Goal: Task Accomplishment & Management: Manage account settings

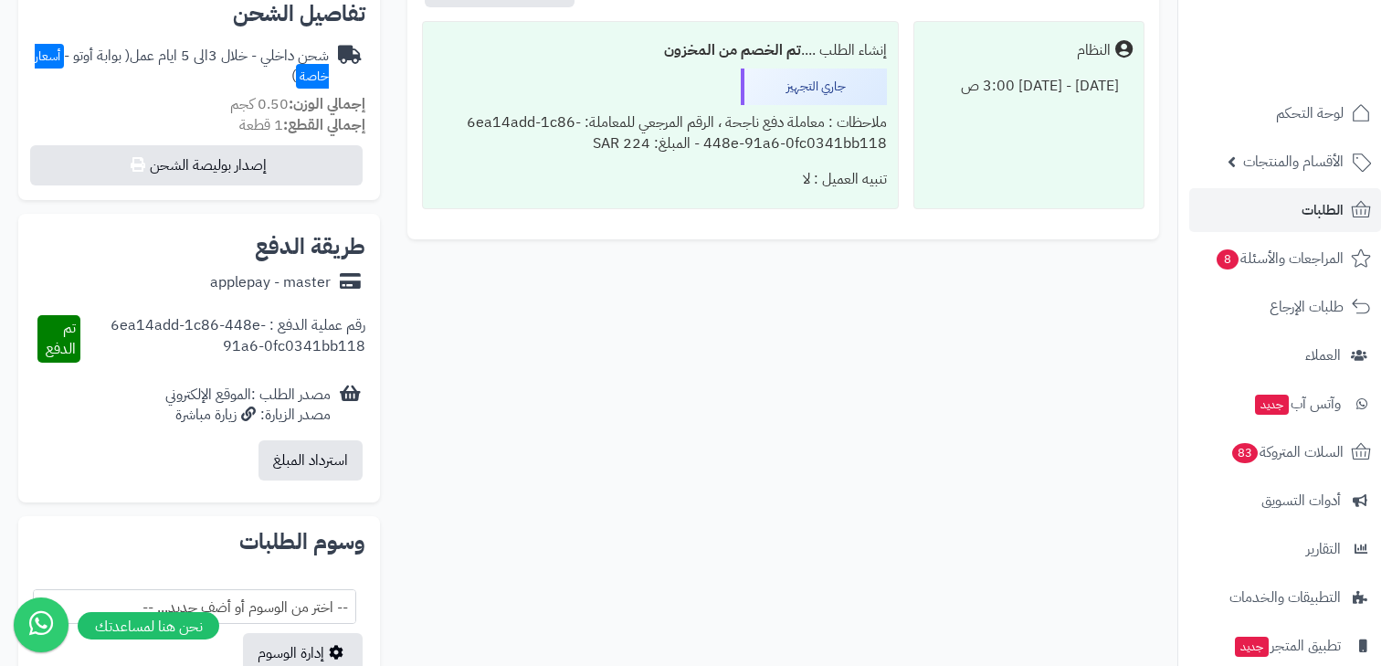
scroll to position [850, 0]
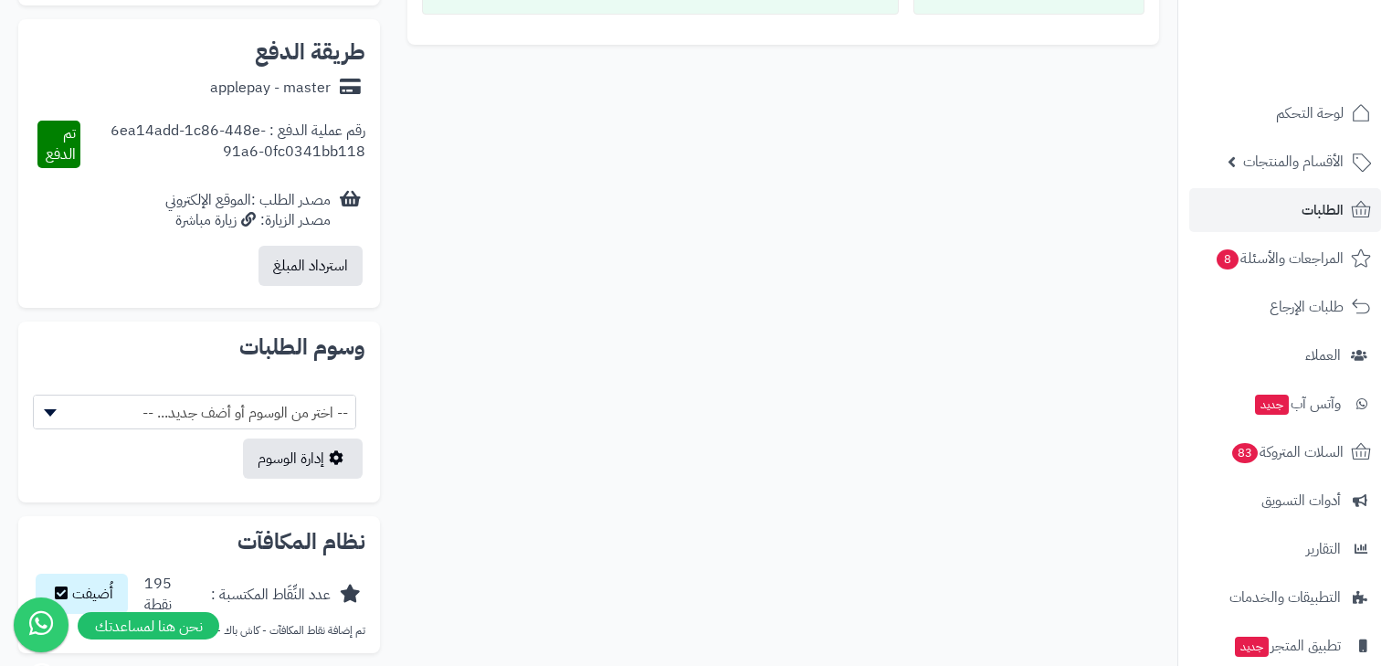
drag, startPoint x: 1402, startPoint y: 541, endPoint x: 0, endPoint y: 700, distance: 1411.4
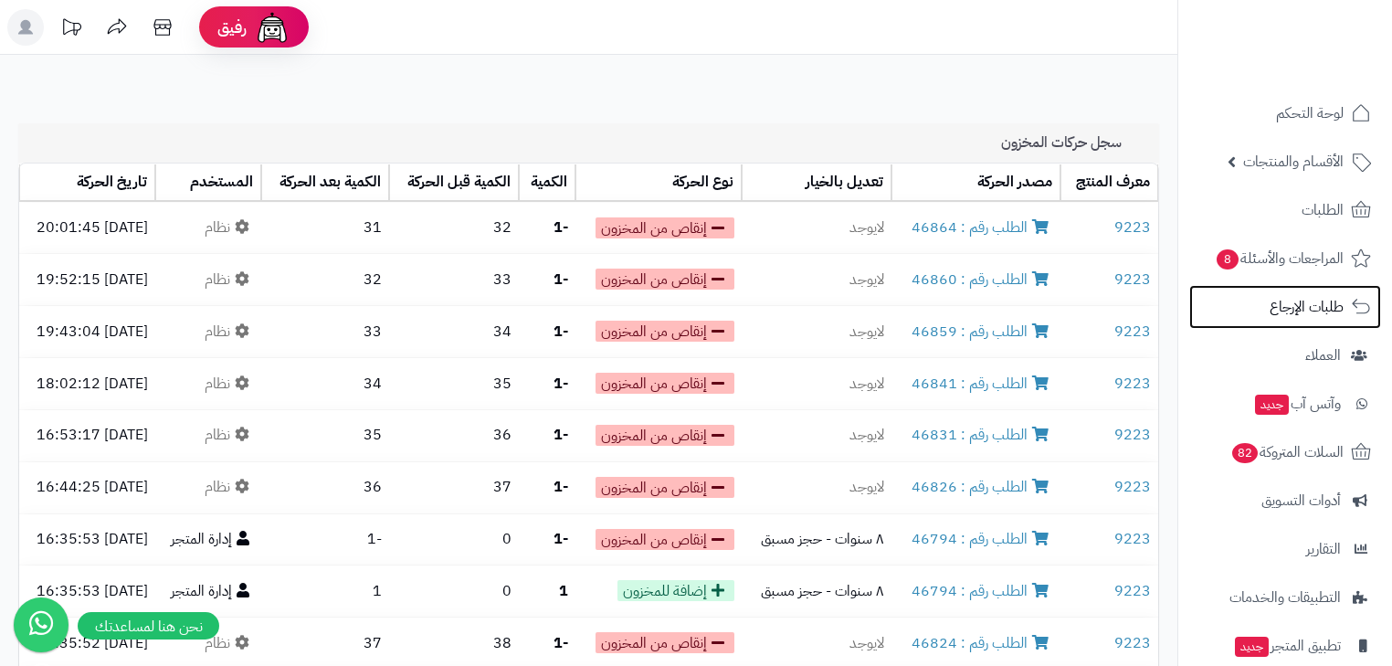
drag, startPoint x: 0, startPoint y: 0, endPoint x: 1279, endPoint y: 323, distance: 1319.4
click at [1279, 323] on link "طلبات الإرجاع" at bounding box center [1286, 307] width 192 height 44
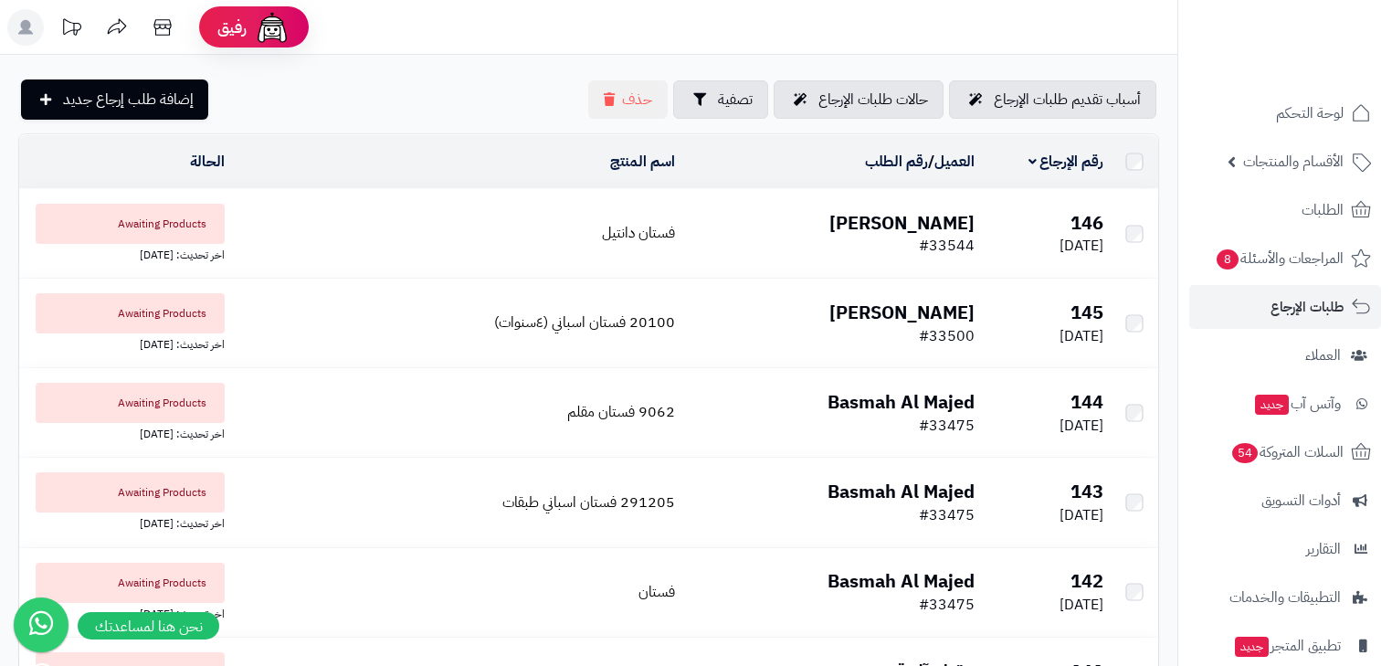
click at [1279, 323] on link "طلبات الإرجاع" at bounding box center [1286, 307] width 192 height 44
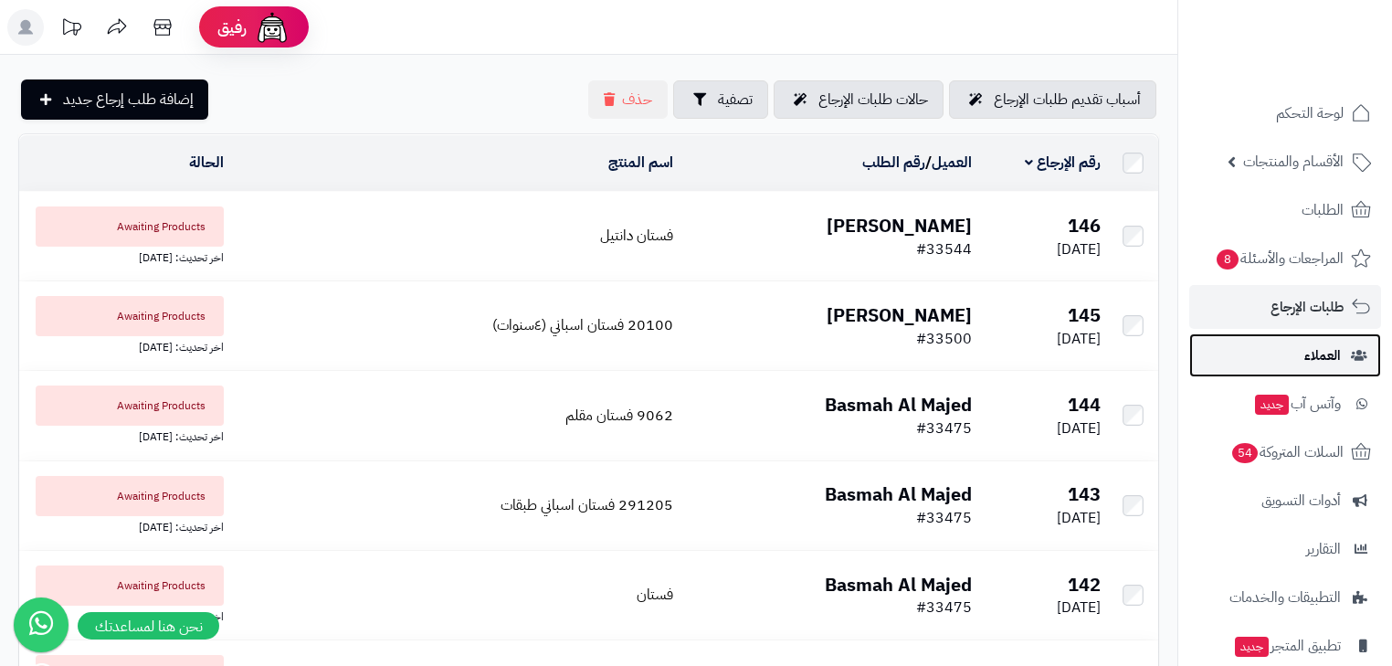
drag, startPoint x: 0, startPoint y: 0, endPoint x: 1308, endPoint y: 365, distance: 1358.4
click at [1308, 365] on span "العملاء" at bounding box center [1323, 356] width 37 height 26
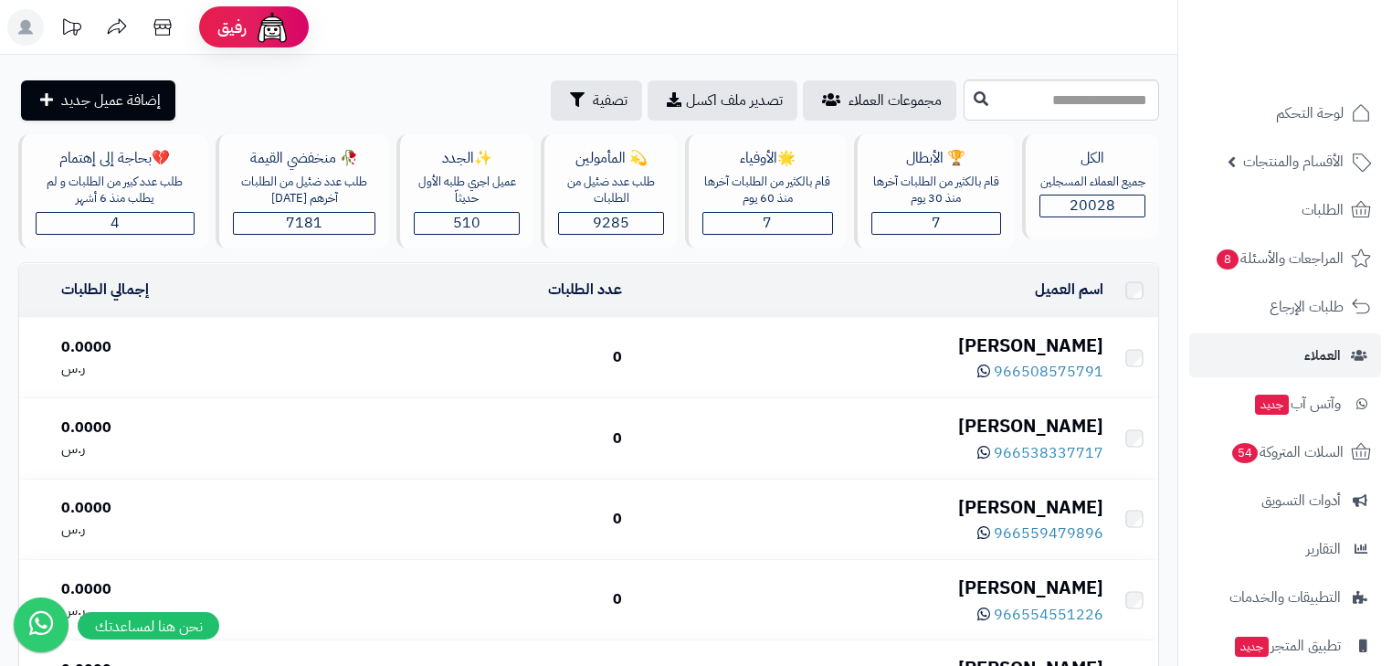
drag, startPoint x: 0, startPoint y: 0, endPoint x: 1308, endPoint y: 365, distance: 1358.4
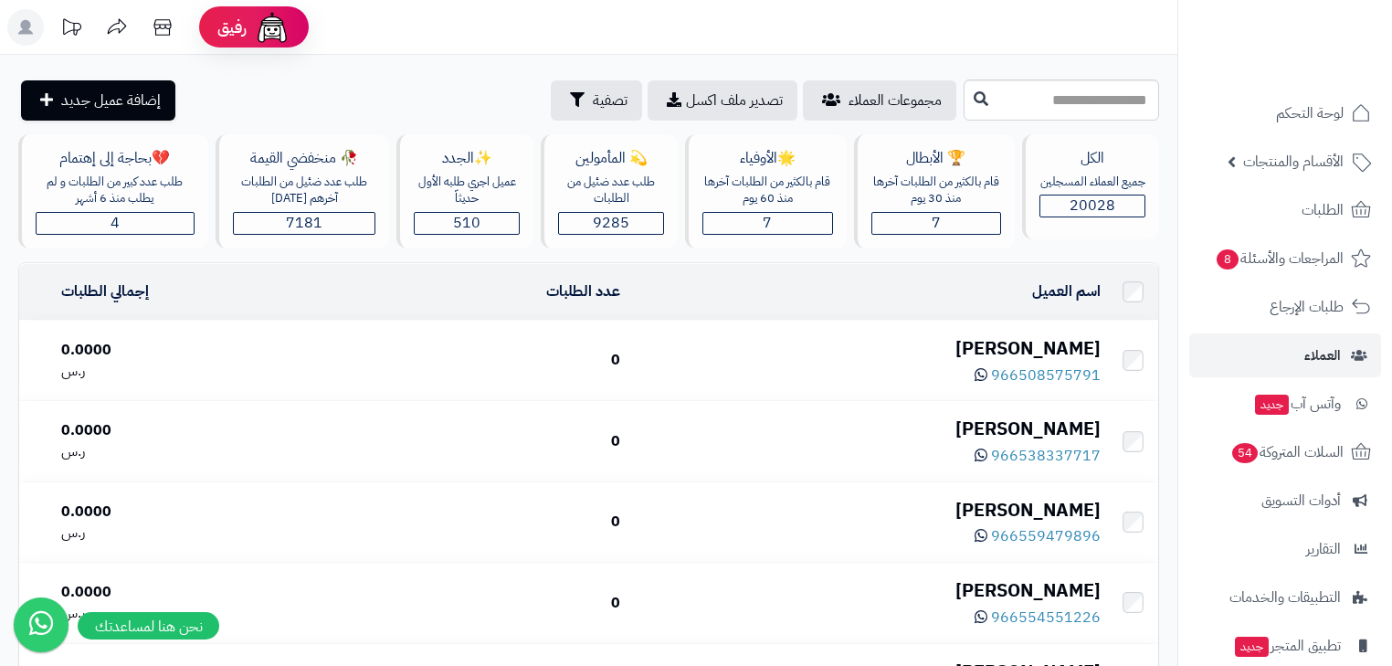
drag, startPoint x: 1308, startPoint y: 365, endPoint x: 1317, endPoint y: 371, distance: 9.9
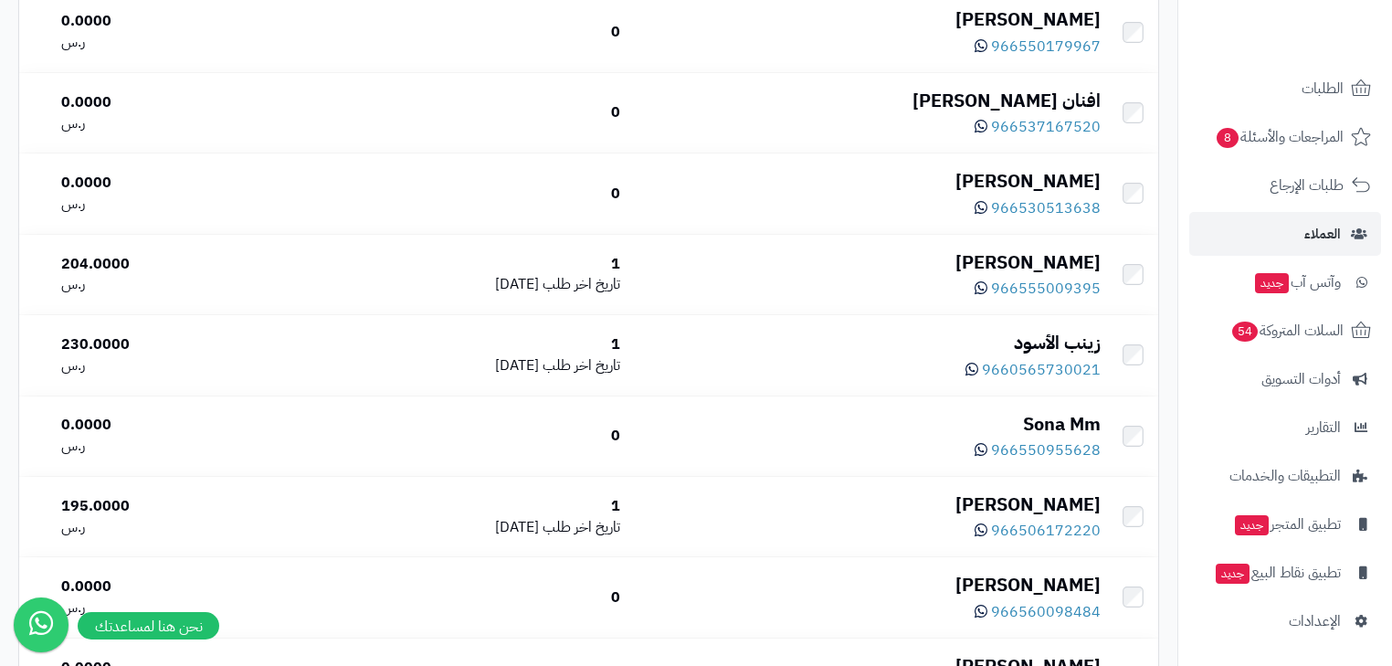
scroll to position [1476, 0]
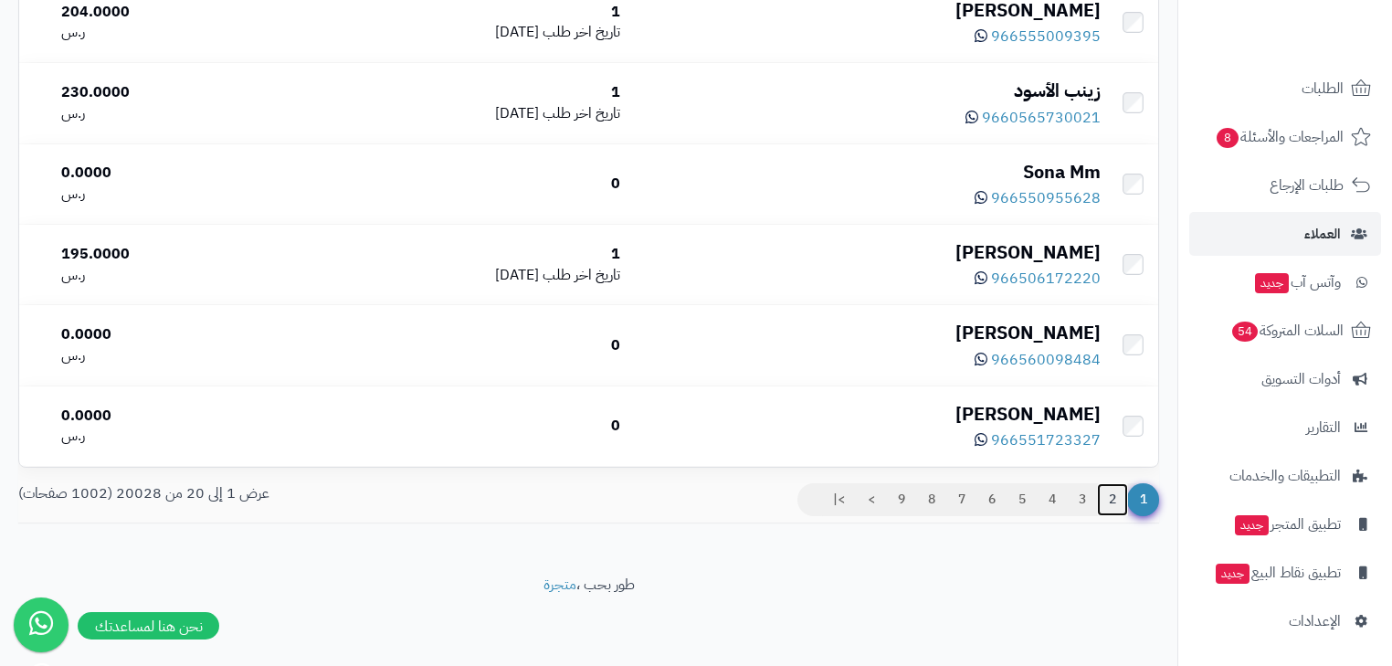
click at [1111, 501] on link "2" at bounding box center [1112, 499] width 31 height 33
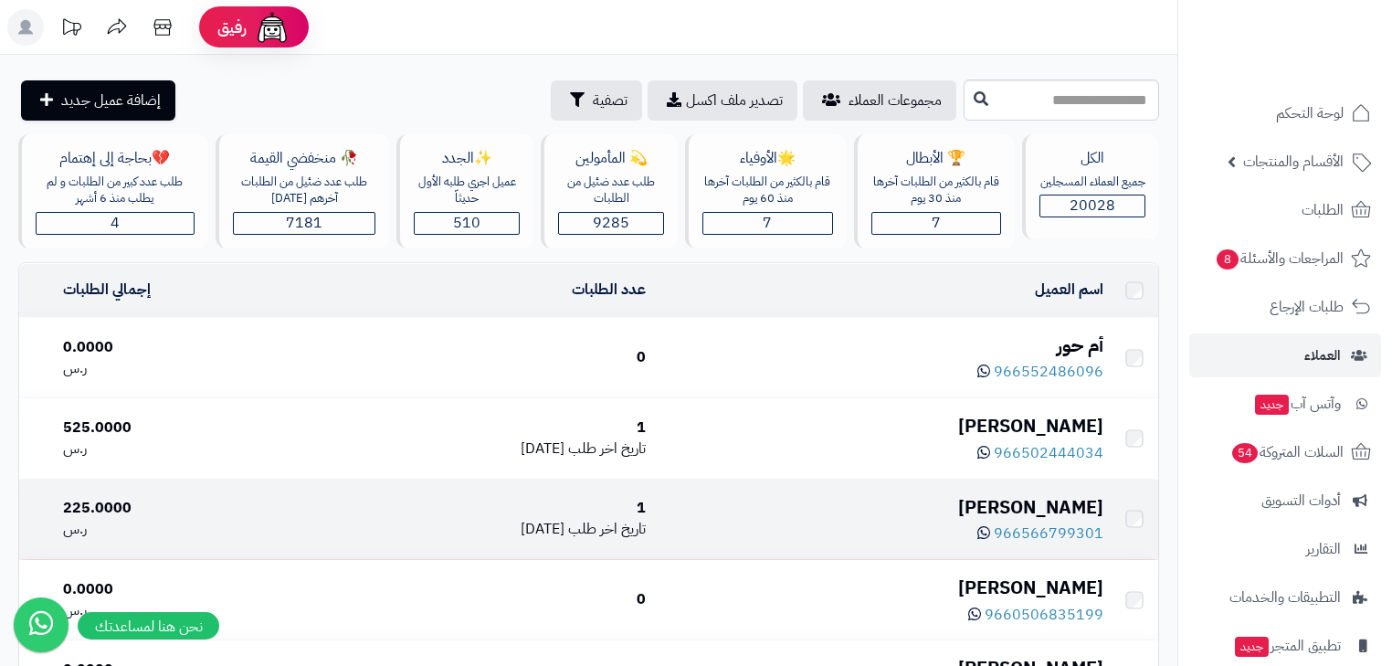
click at [1071, 504] on div "Hussain Alqassab" at bounding box center [882, 507] width 443 height 26
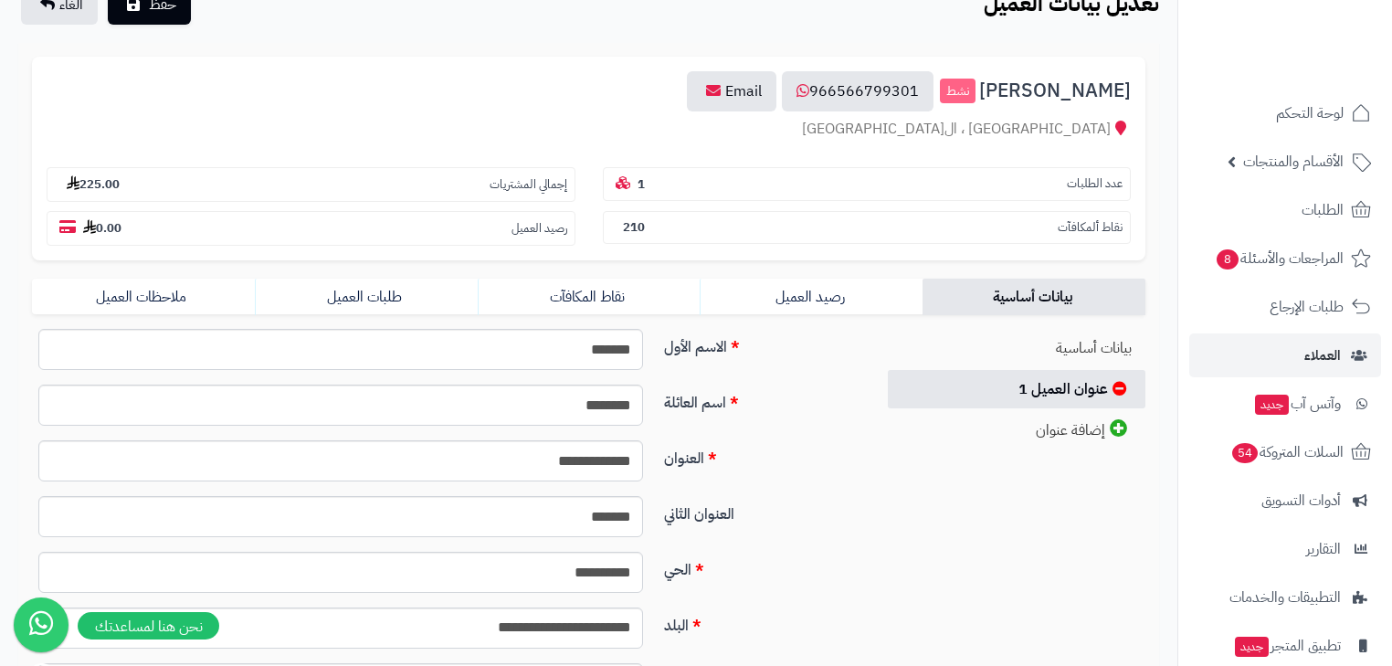
scroll to position [402, 0]
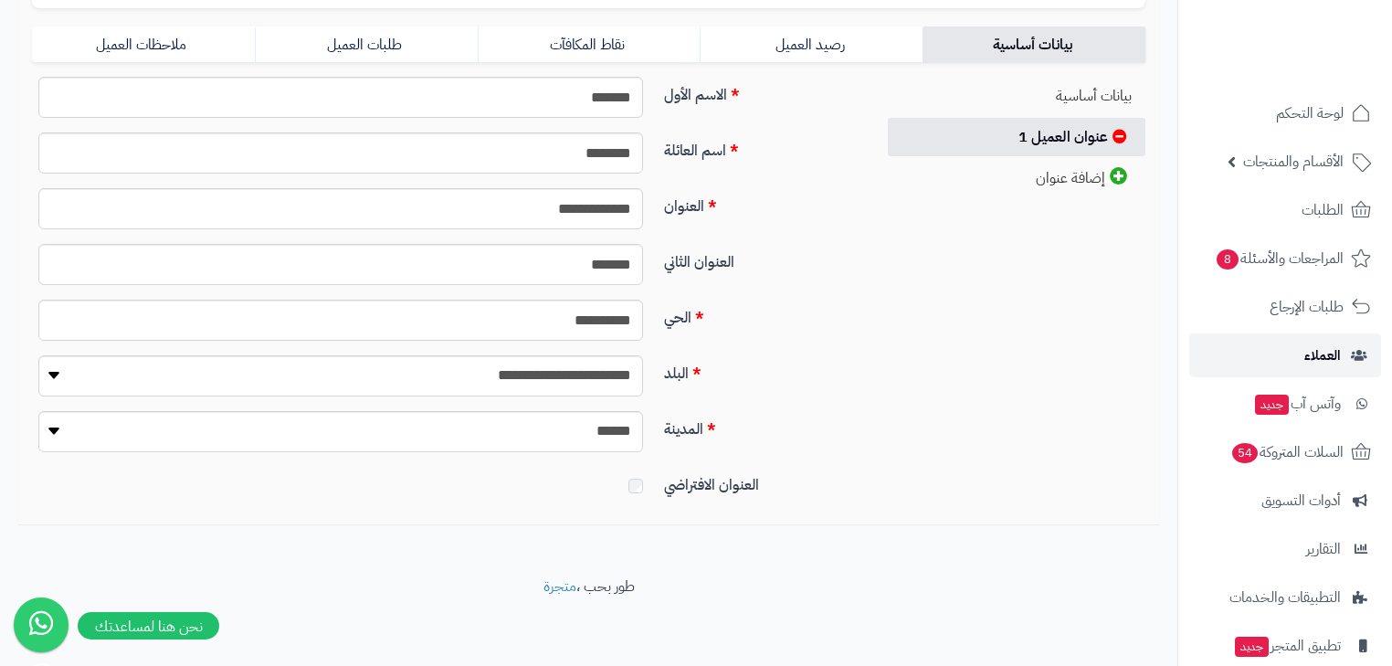
click at [1336, 346] on span "العملاء" at bounding box center [1323, 356] width 37 height 26
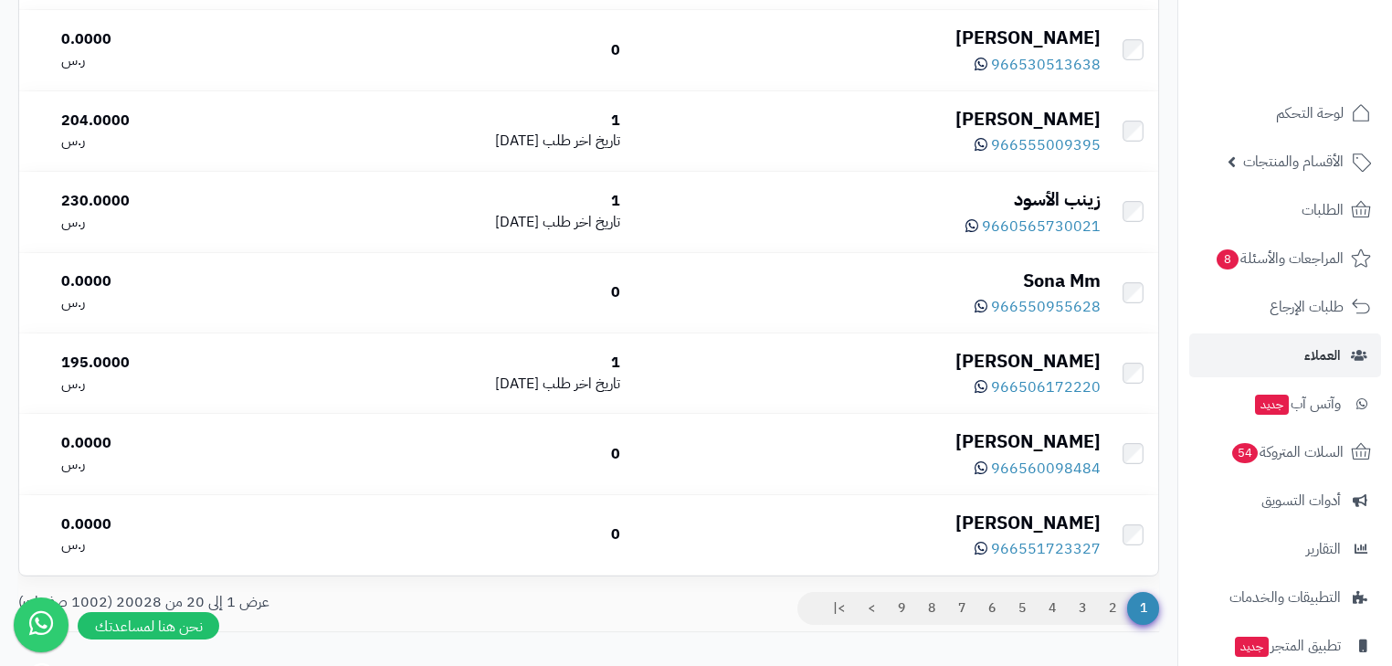
scroll to position [1476, 0]
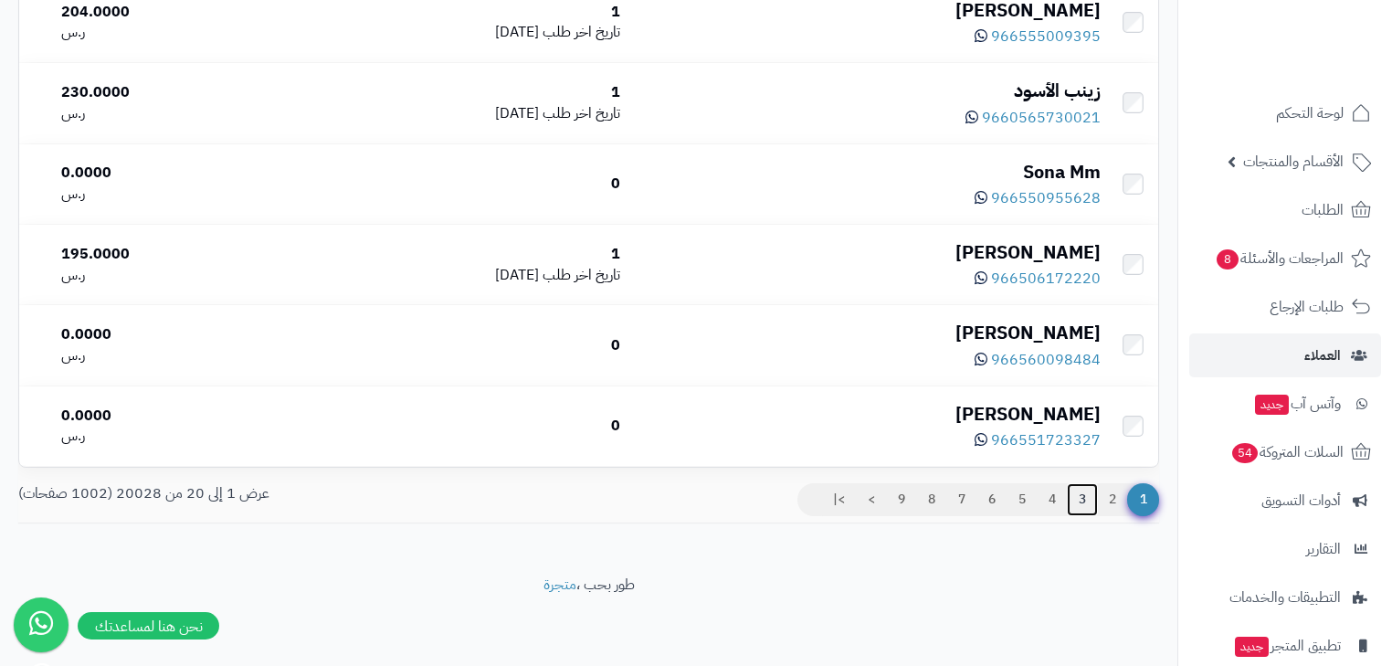
click at [1074, 506] on link "3" at bounding box center [1082, 499] width 31 height 33
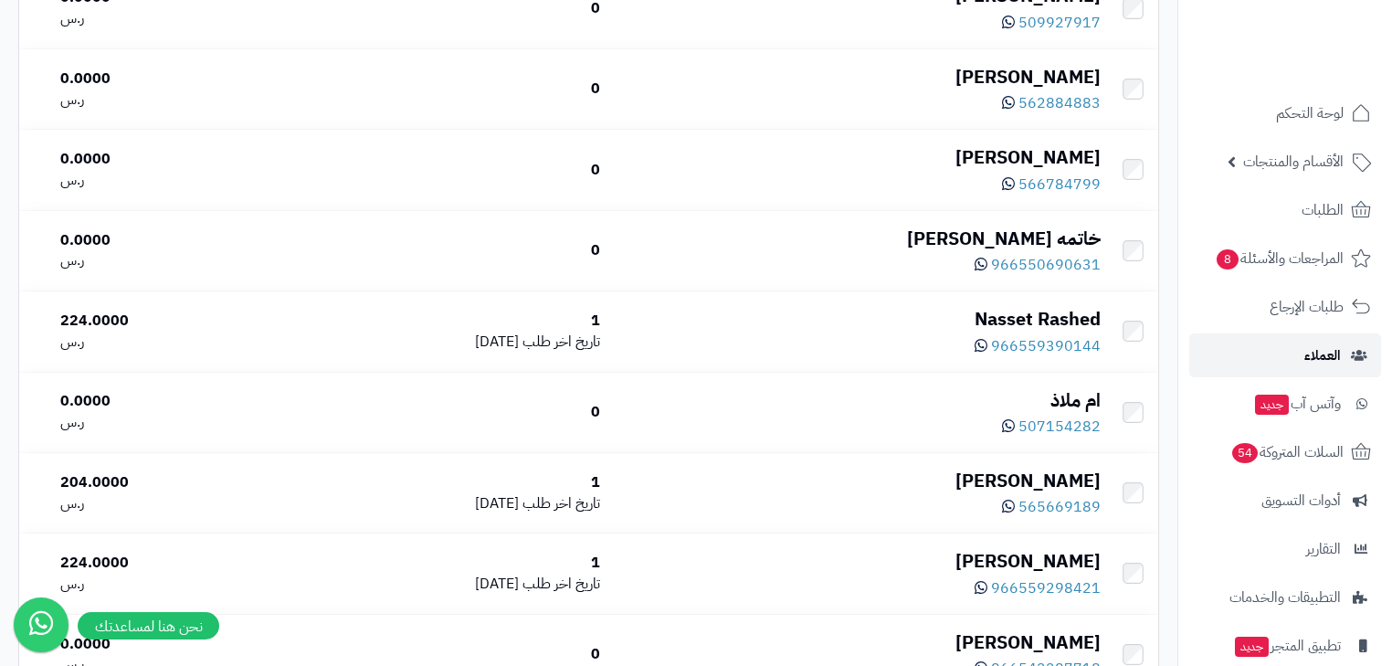
scroll to position [1245, 0]
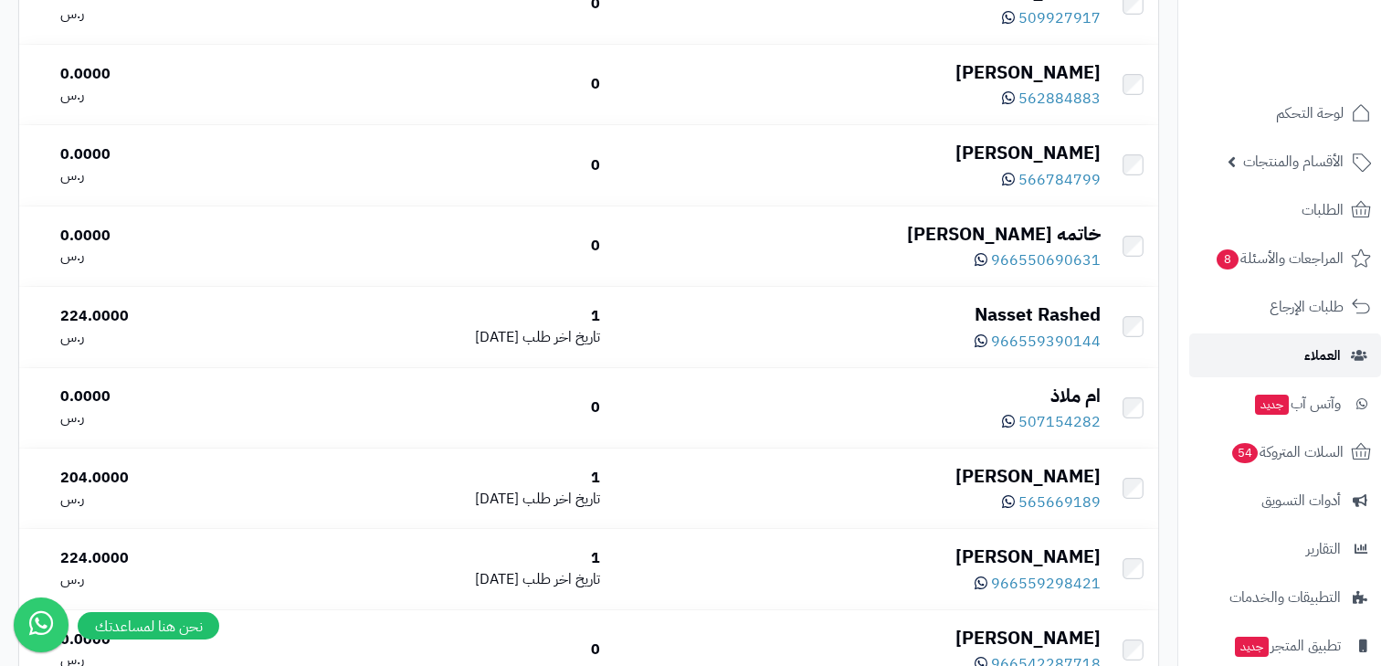
click at [1336, 346] on span "العملاء" at bounding box center [1323, 356] width 37 height 26
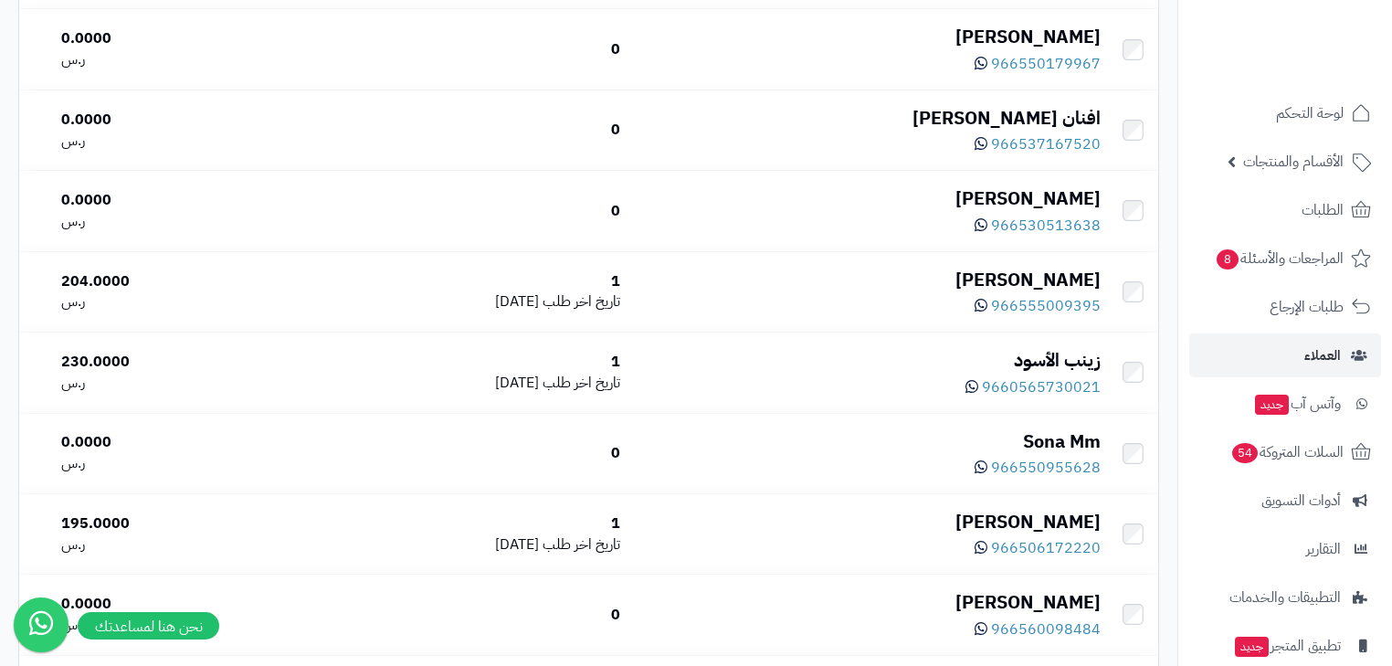
scroll to position [1206, 0]
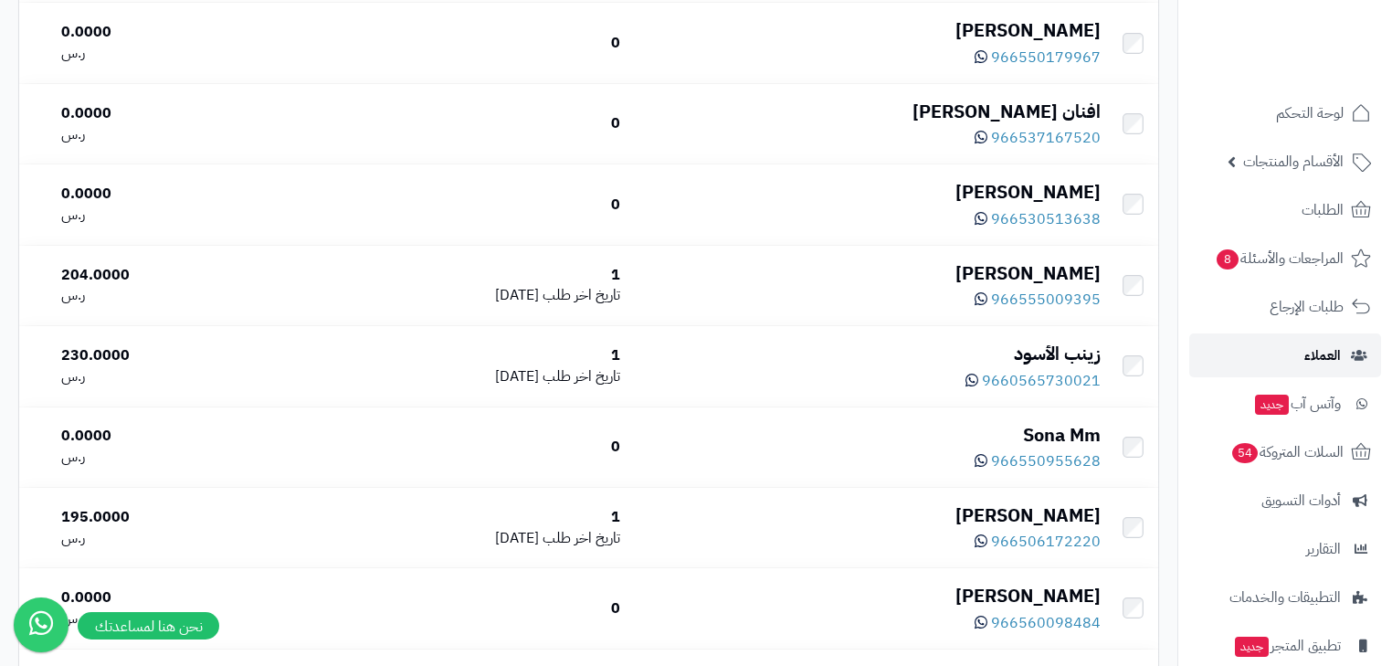
click at [1336, 346] on span "العملاء" at bounding box center [1323, 356] width 37 height 26
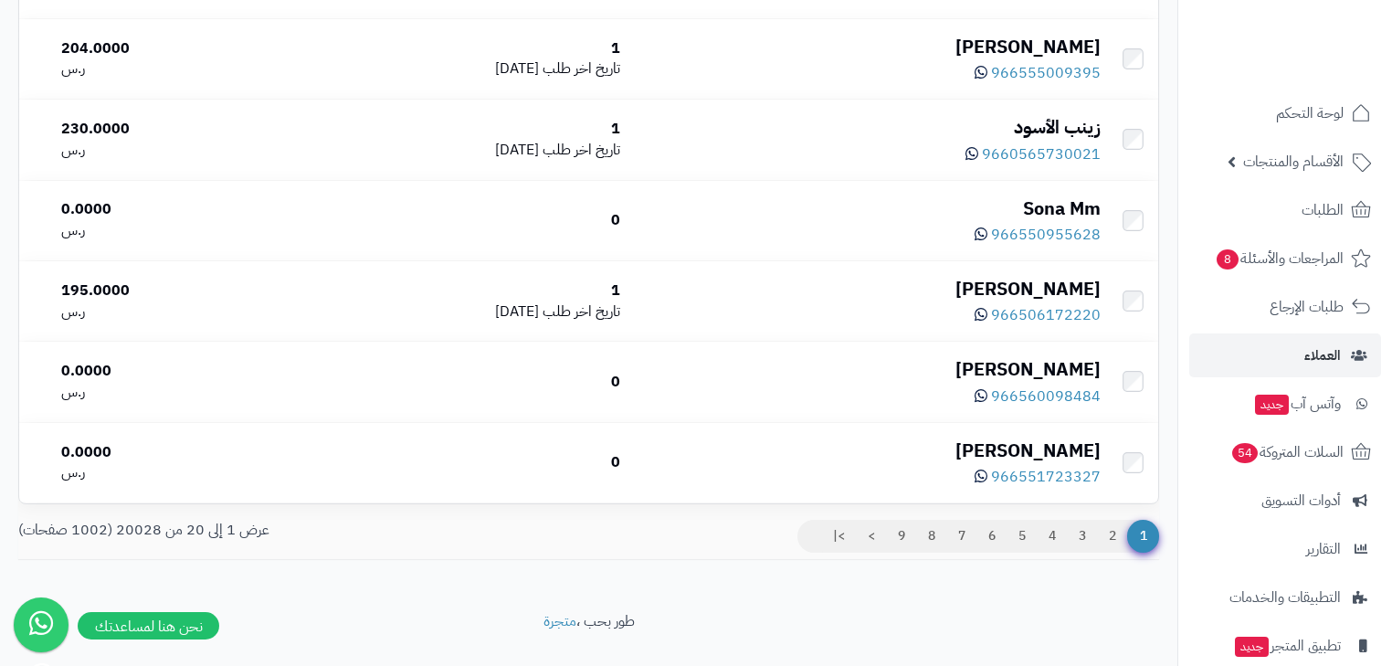
scroll to position [1476, 0]
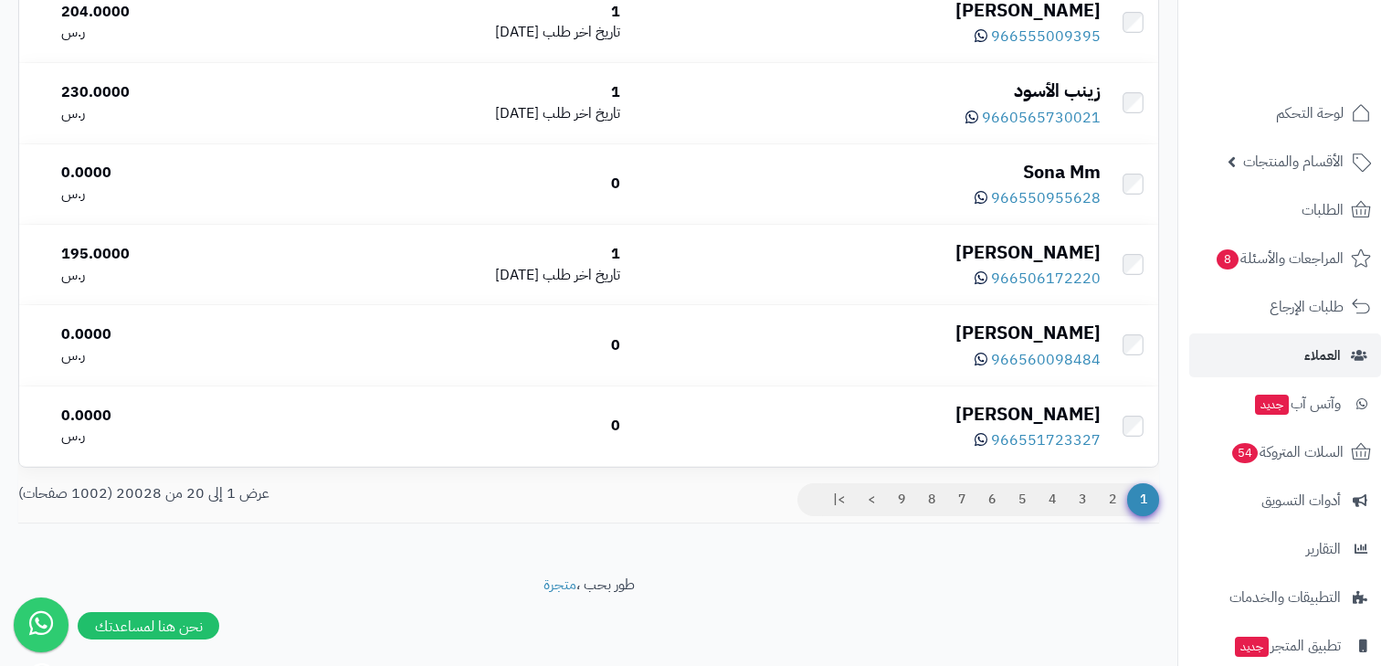
click at [1042, 515] on link "4" at bounding box center [1052, 499] width 31 height 33
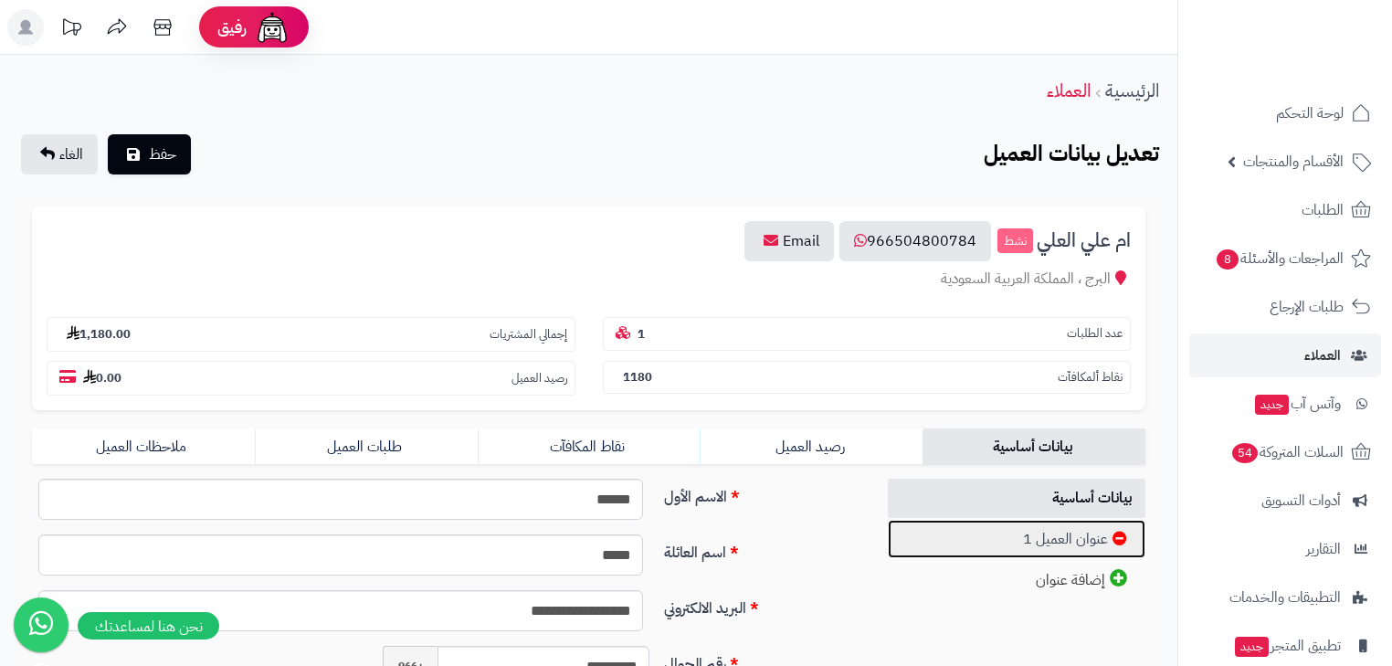
click at [905, 534] on link "عنوان العميل 1" at bounding box center [1017, 539] width 258 height 39
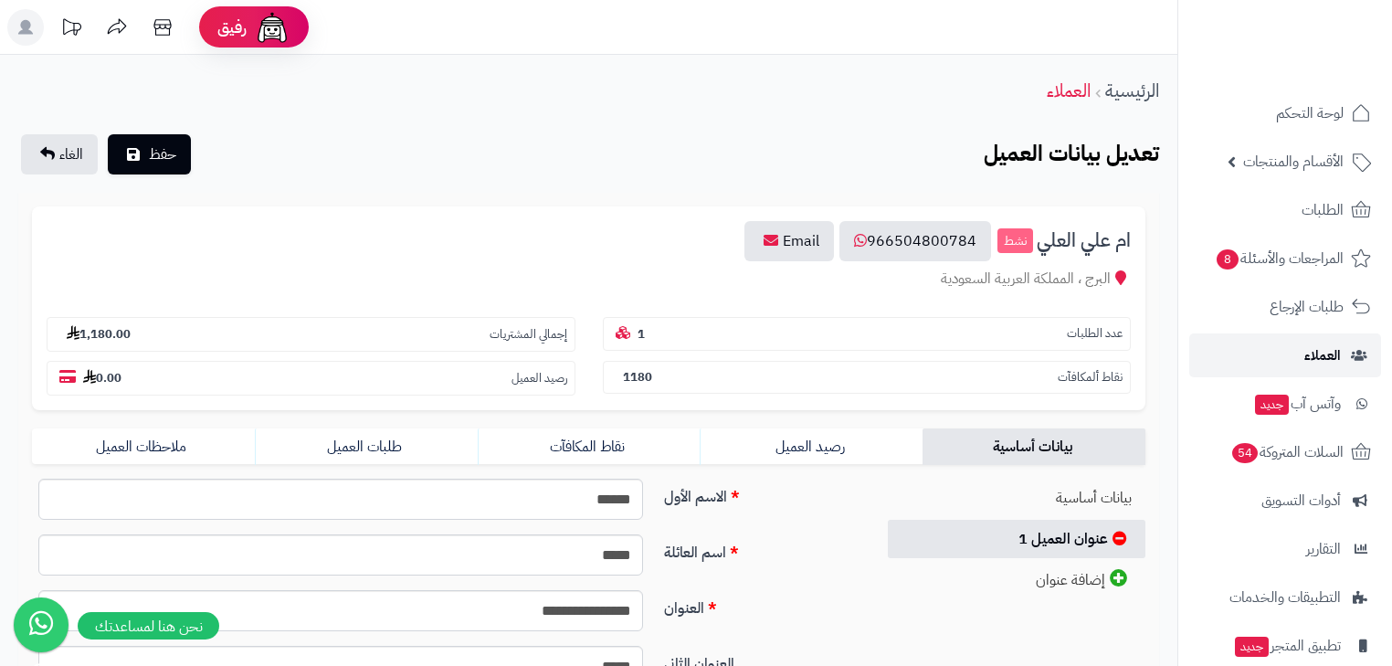
click at [1336, 346] on span "العملاء" at bounding box center [1323, 356] width 37 height 26
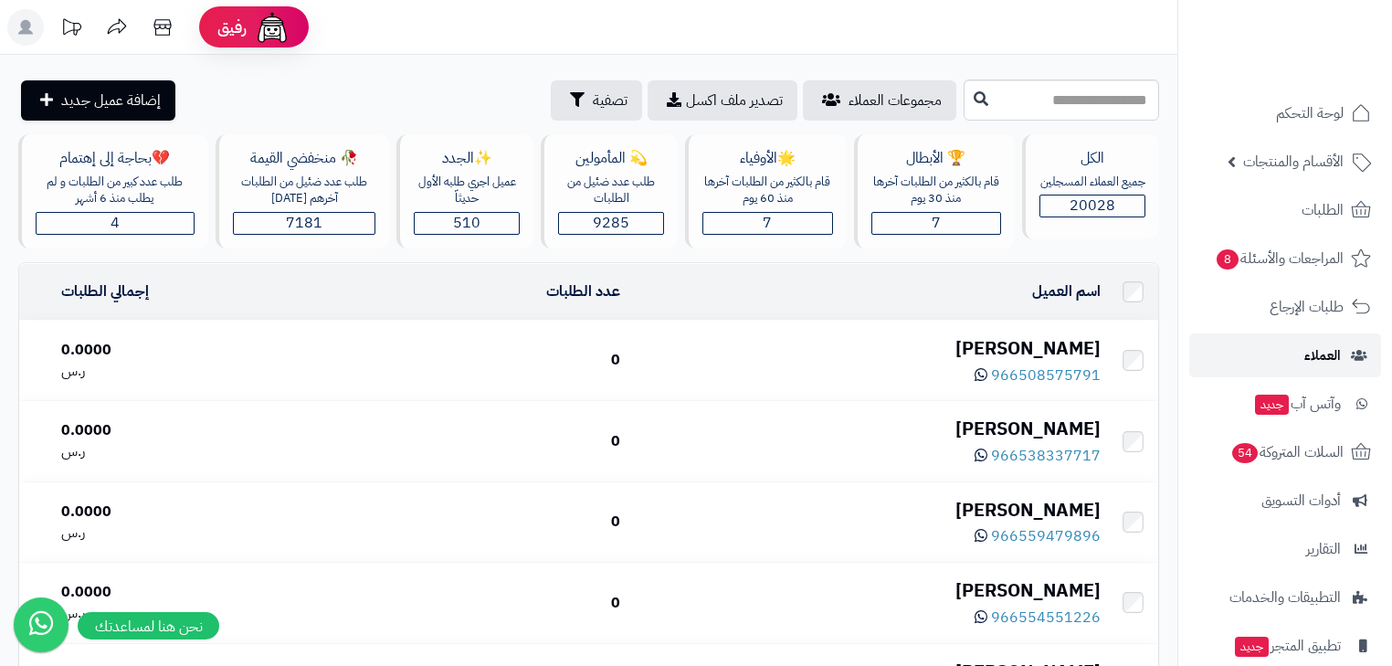
click at [1336, 346] on span "العملاء" at bounding box center [1323, 356] width 37 height 26
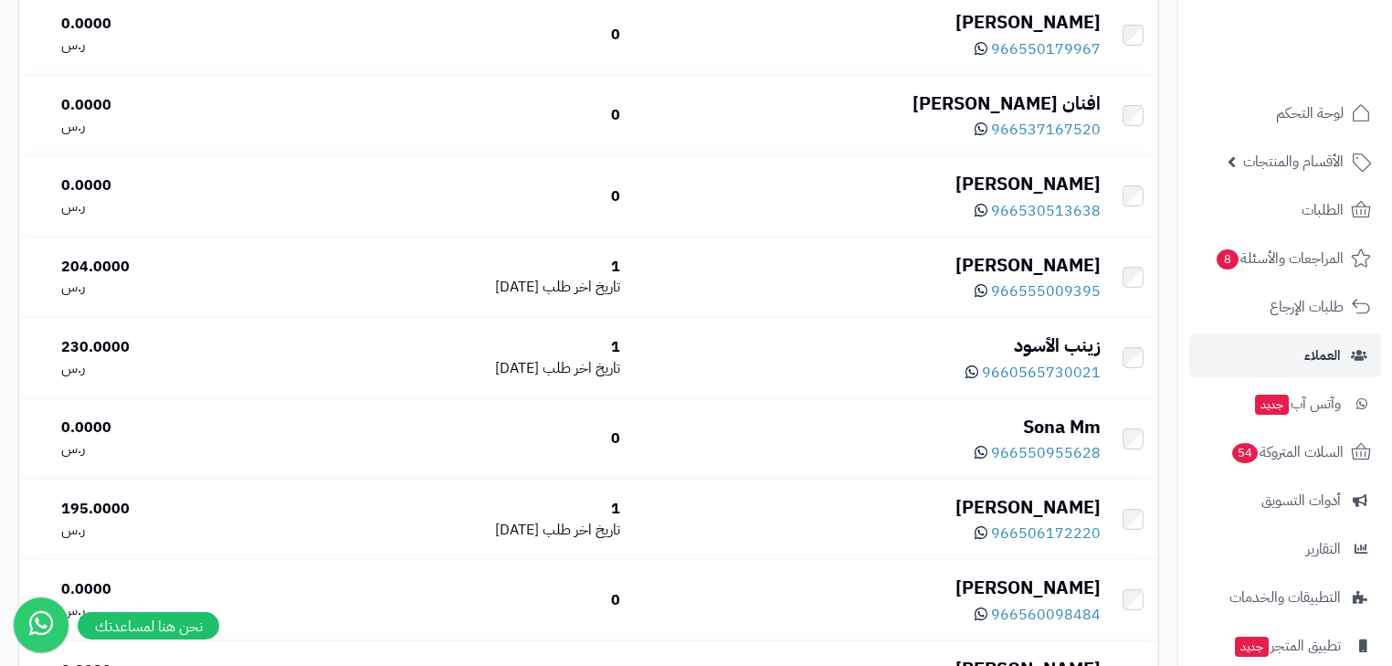
scroll to position [1476, 0]
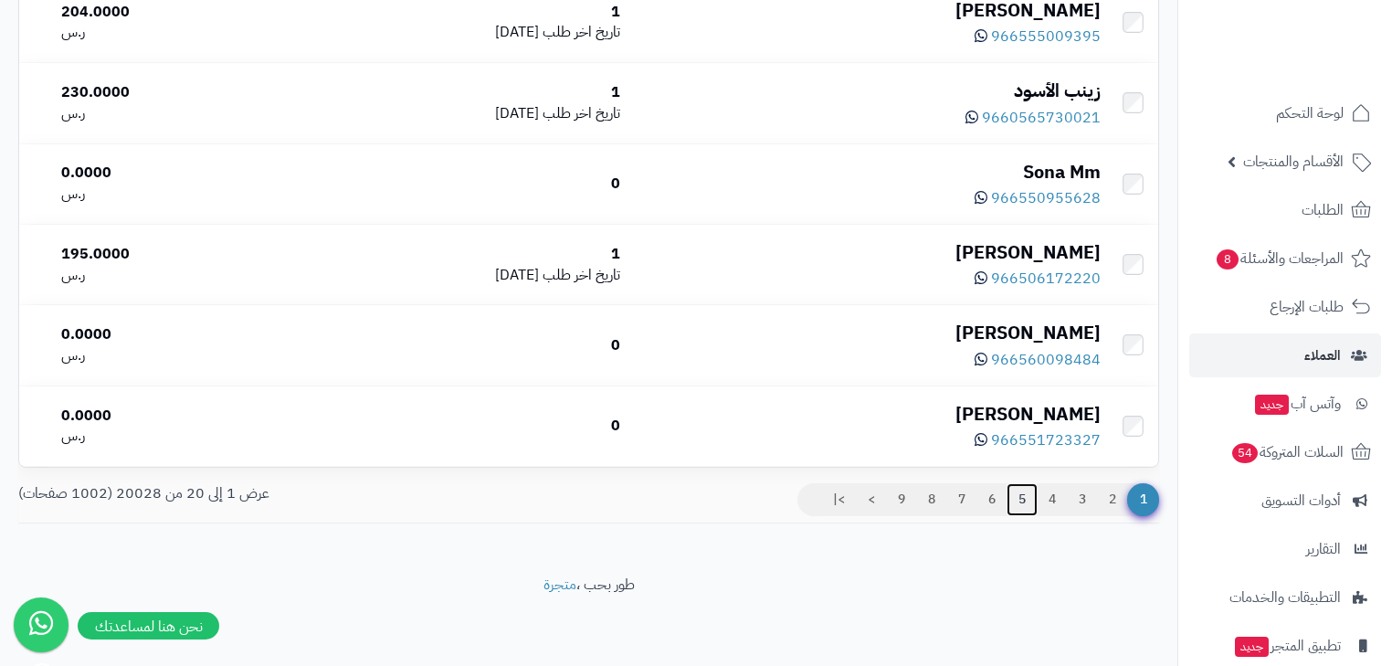
click at [1025, 510] on link "5" at bounding box center [1022, 499] width 31 height 33
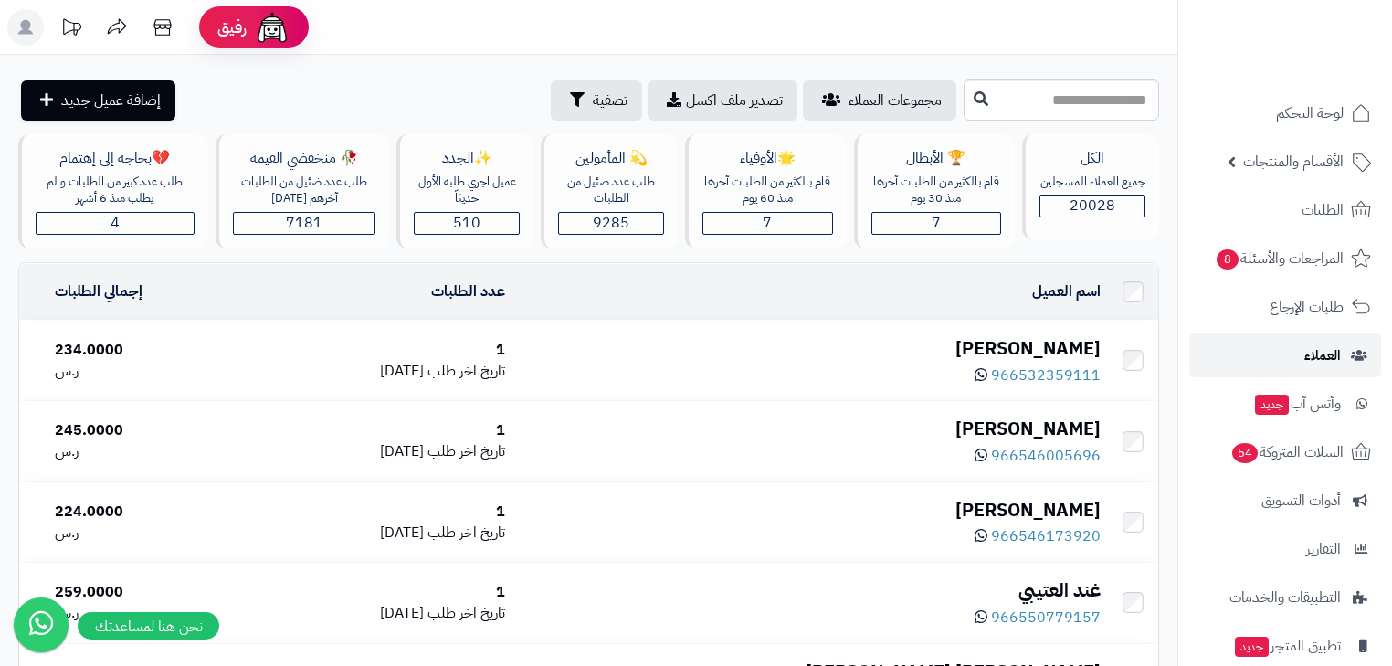
click at [1336, 346] on span "العملاء" at bounding box center [1323, 356] width 37 height 26
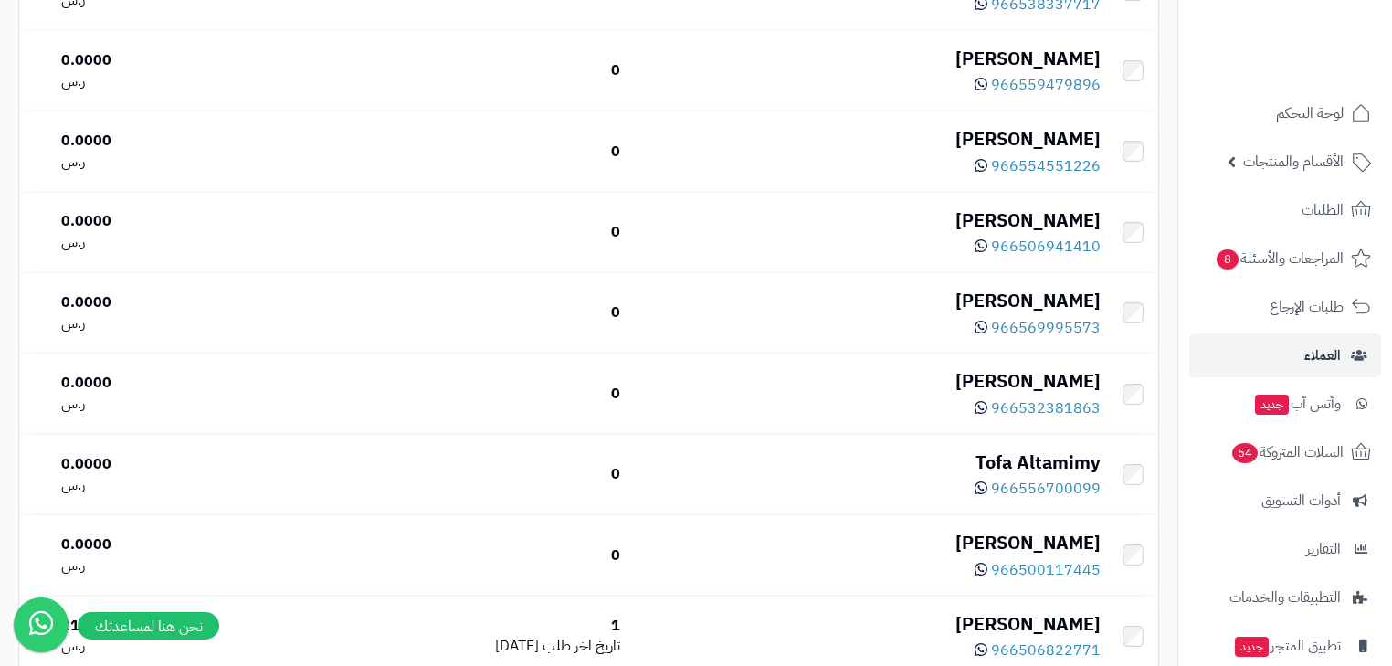
scroll to position [479, 0]
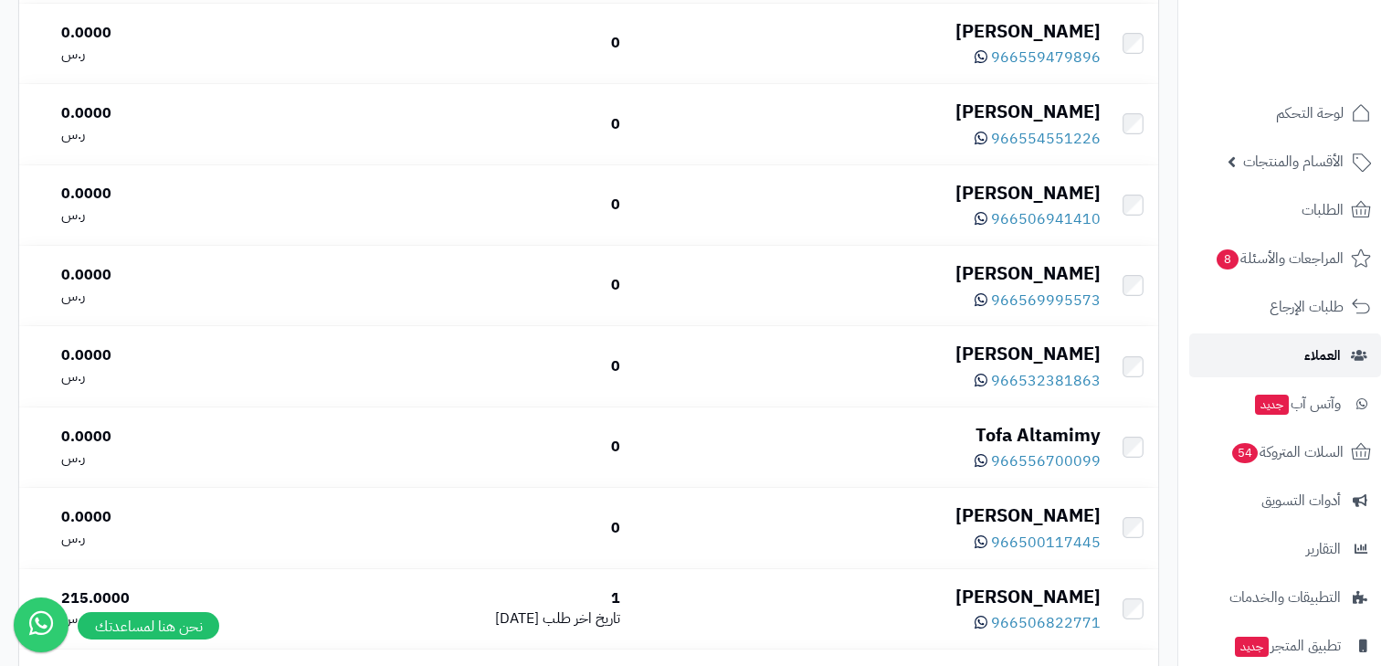
click span "العملاء"
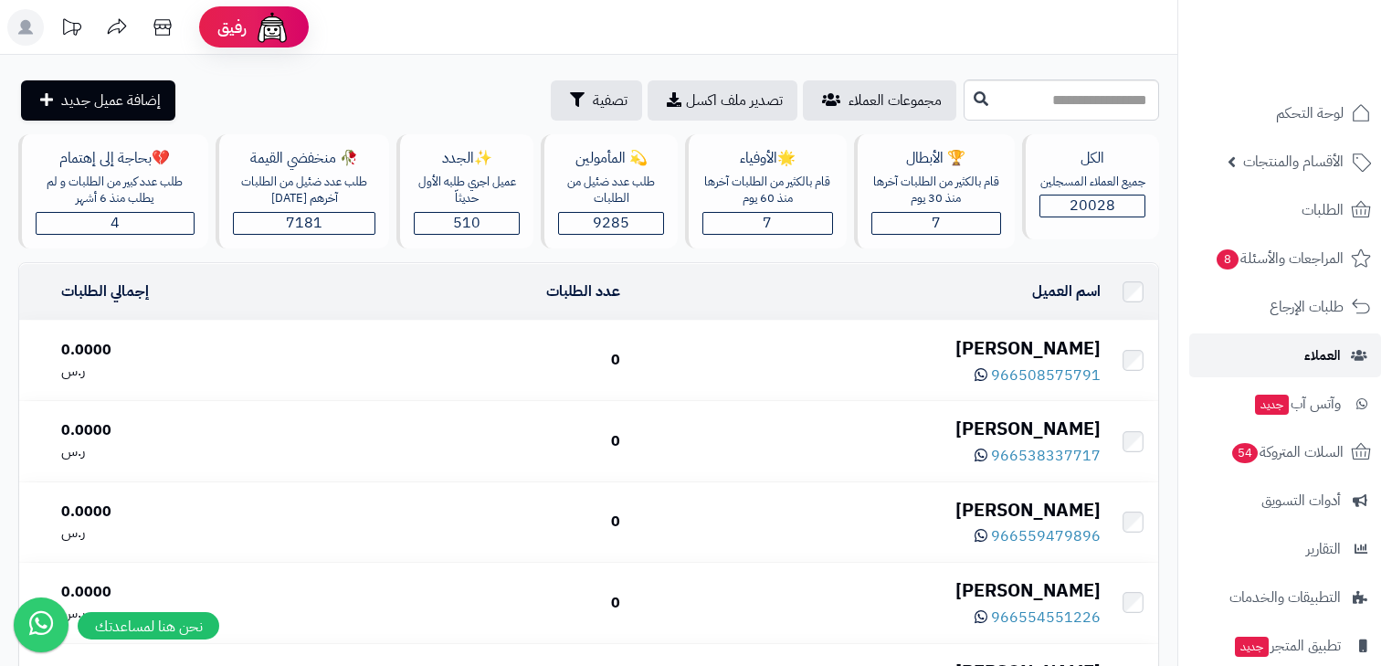
click at [1336, 346] on span "العملاء" at bounding box center [1323, 356] width 37 height 26
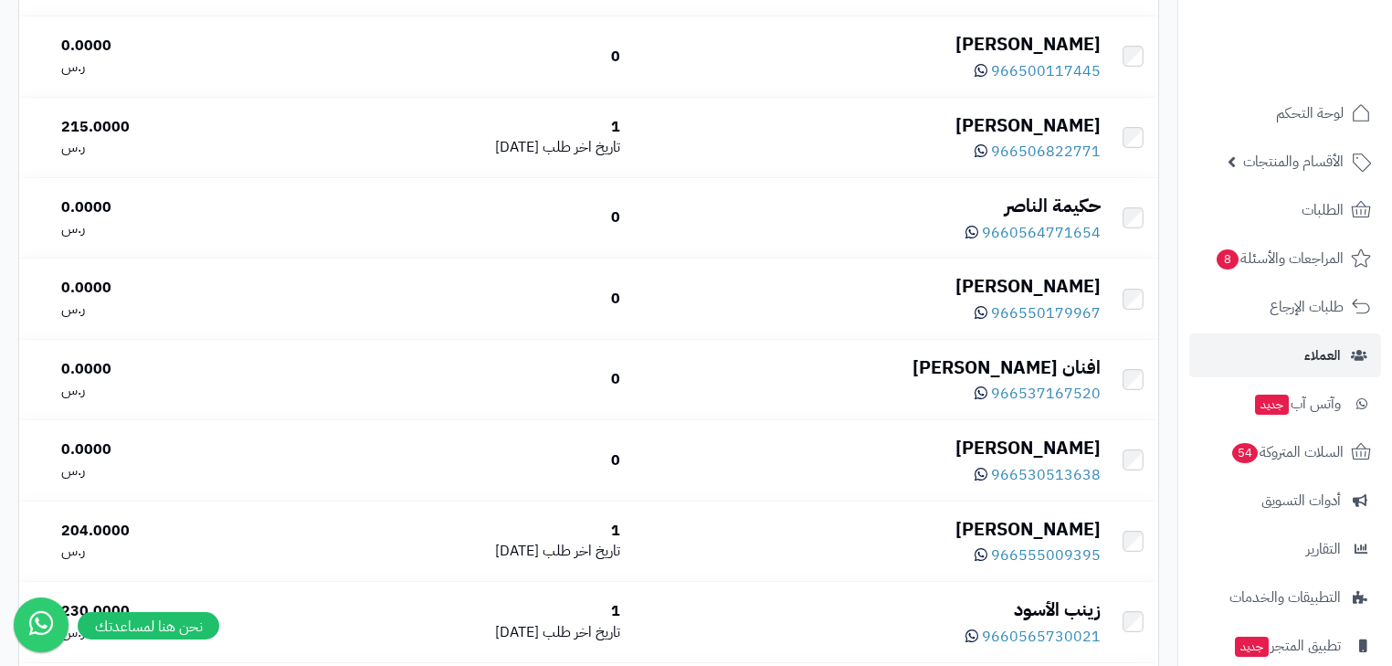
scroll to position [945, 0]
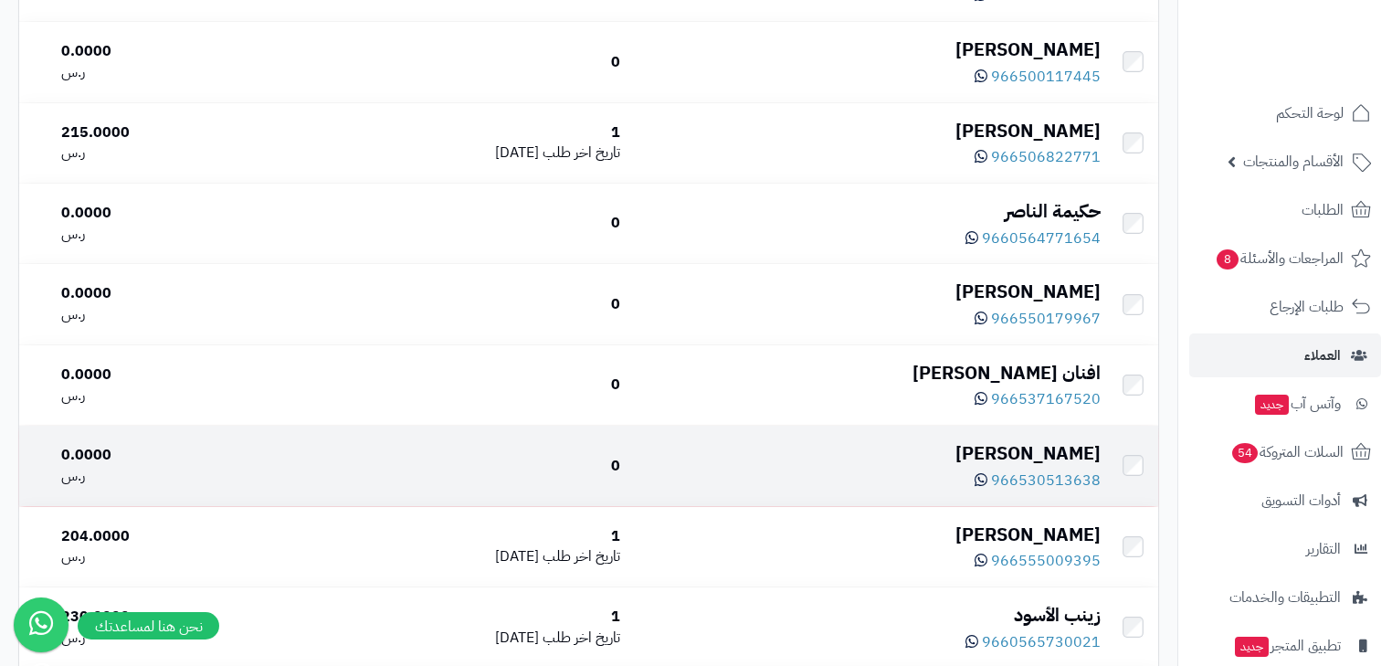
click at [946, 449] on div "[PERSON_NAME]" at bounding box center [868, 453] width 466 height 26
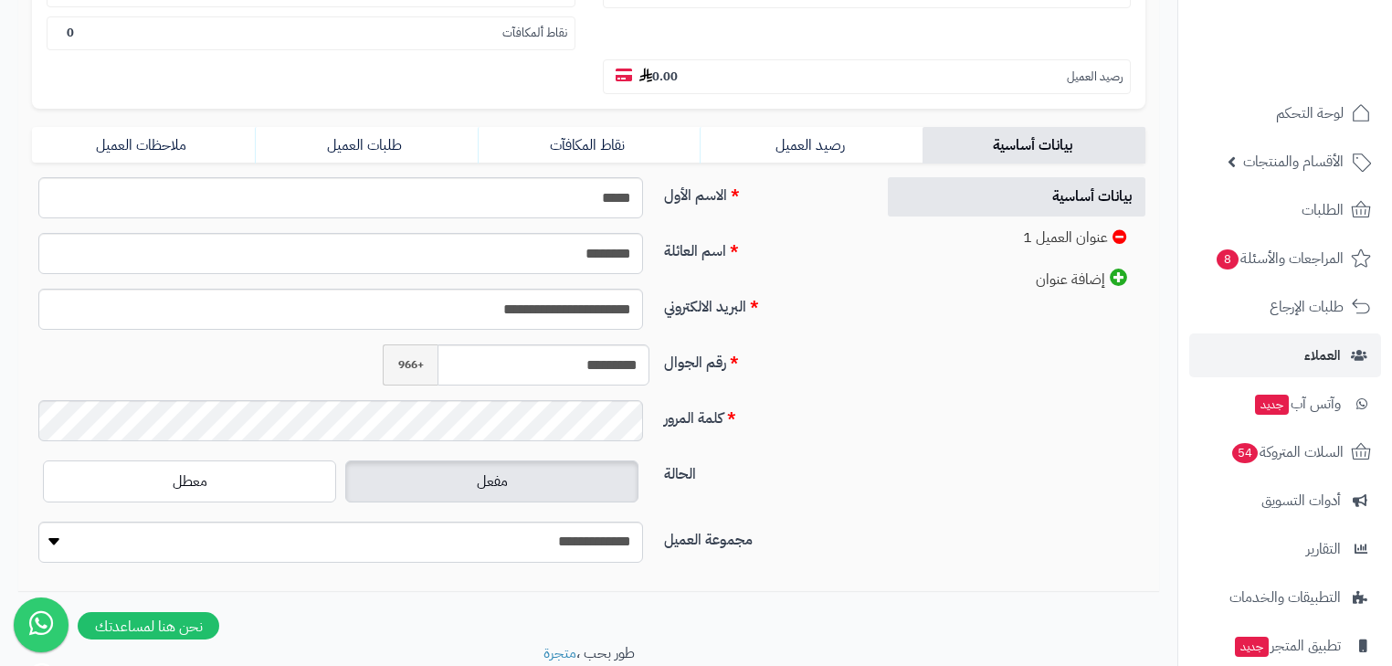
scroll to position [366, 0]
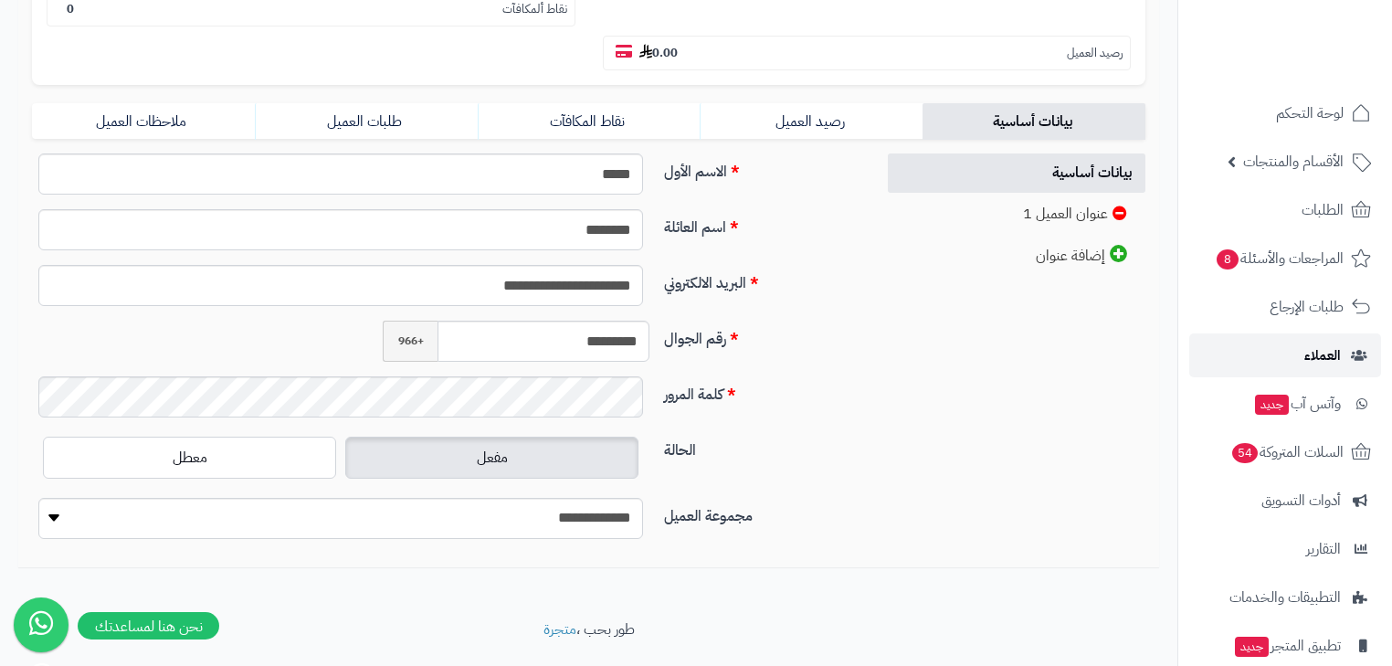
click at [1336, 346] on span "العملاء" at bounding box center [1323, 356] width 37 height 26
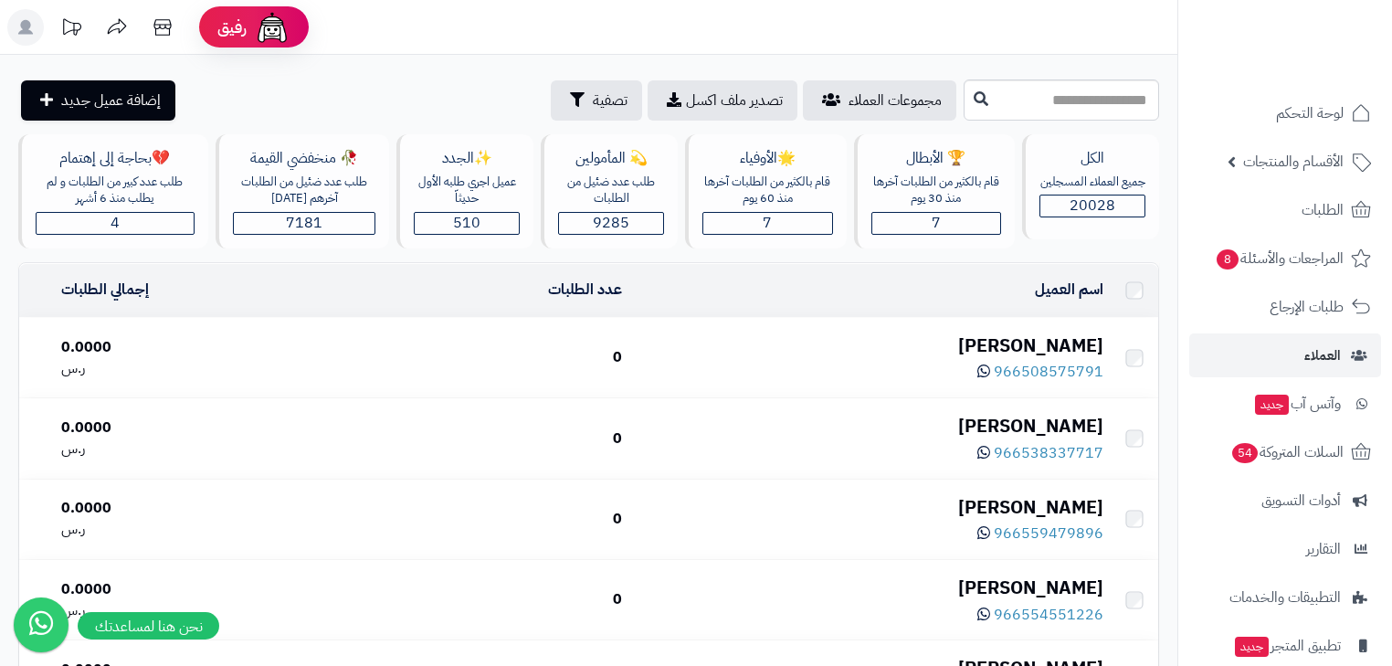
click at [1336, 346] on span "العملاء" at bounding box center [1323, 356] width 37 height 26
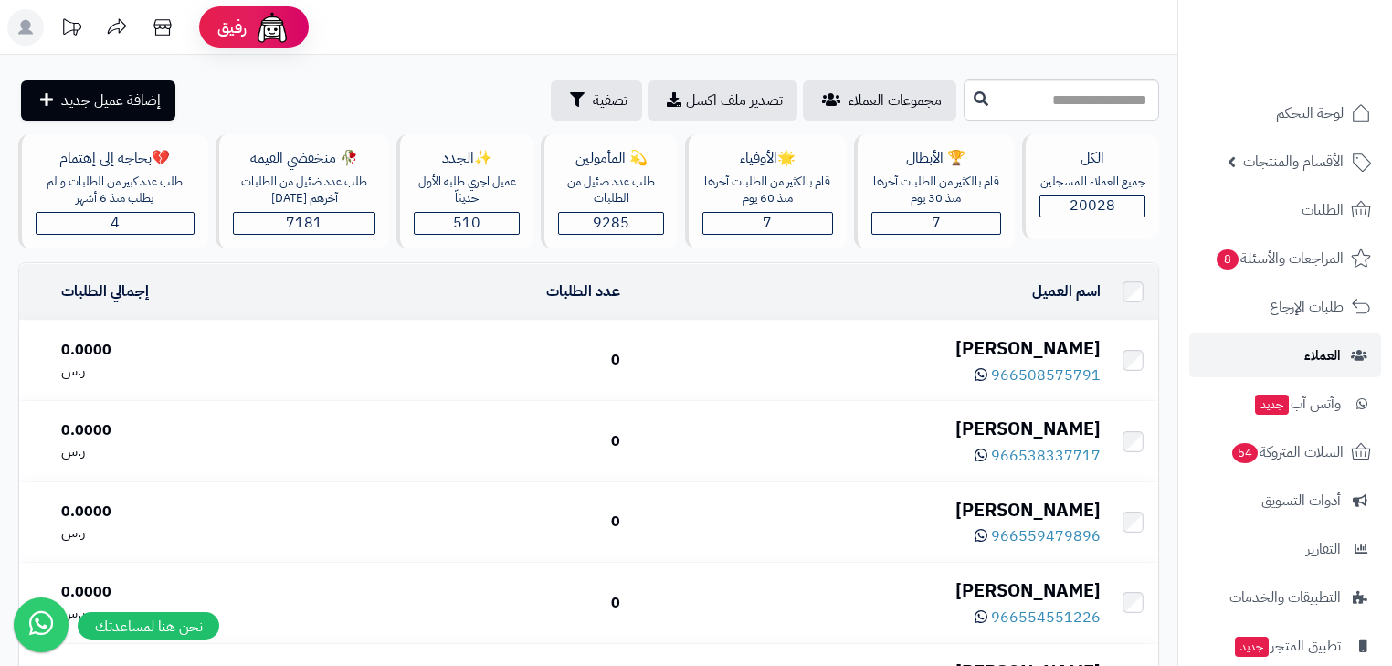
click at [1336, 346] on span "العملاء" at bounding box center [1323, 356] width 37 height 26
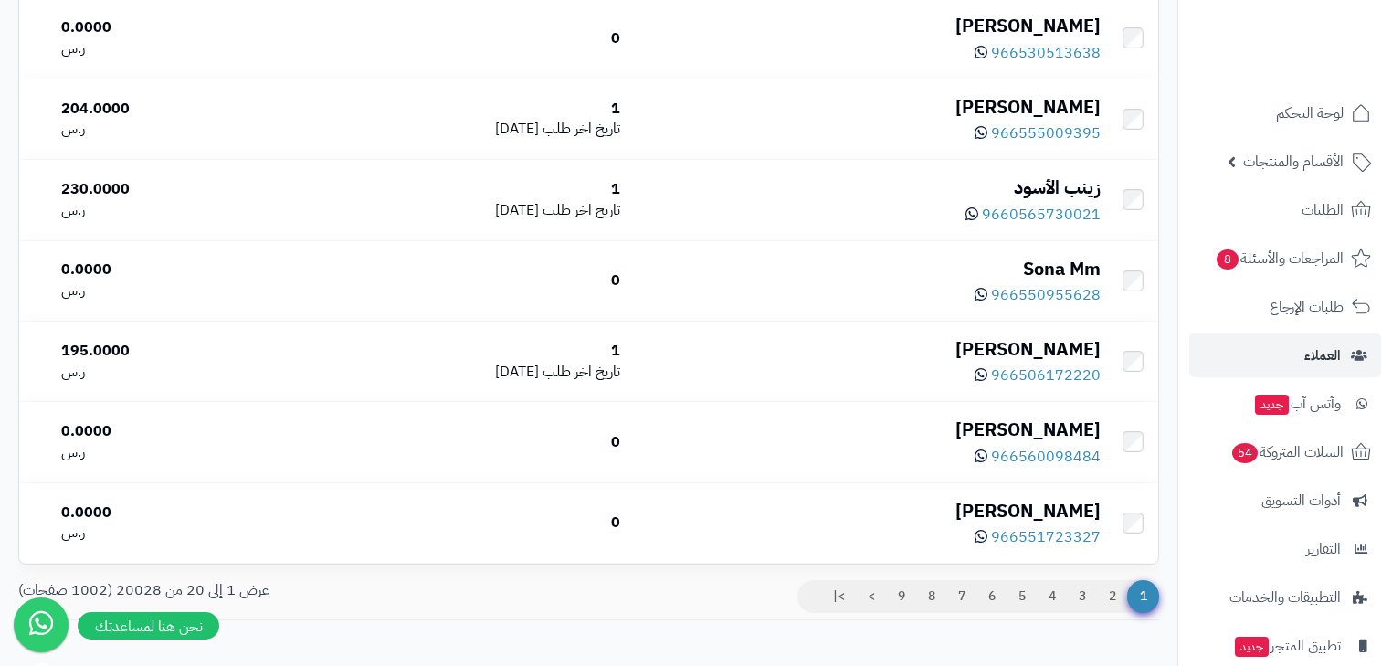
scroll to position [1476, 0]
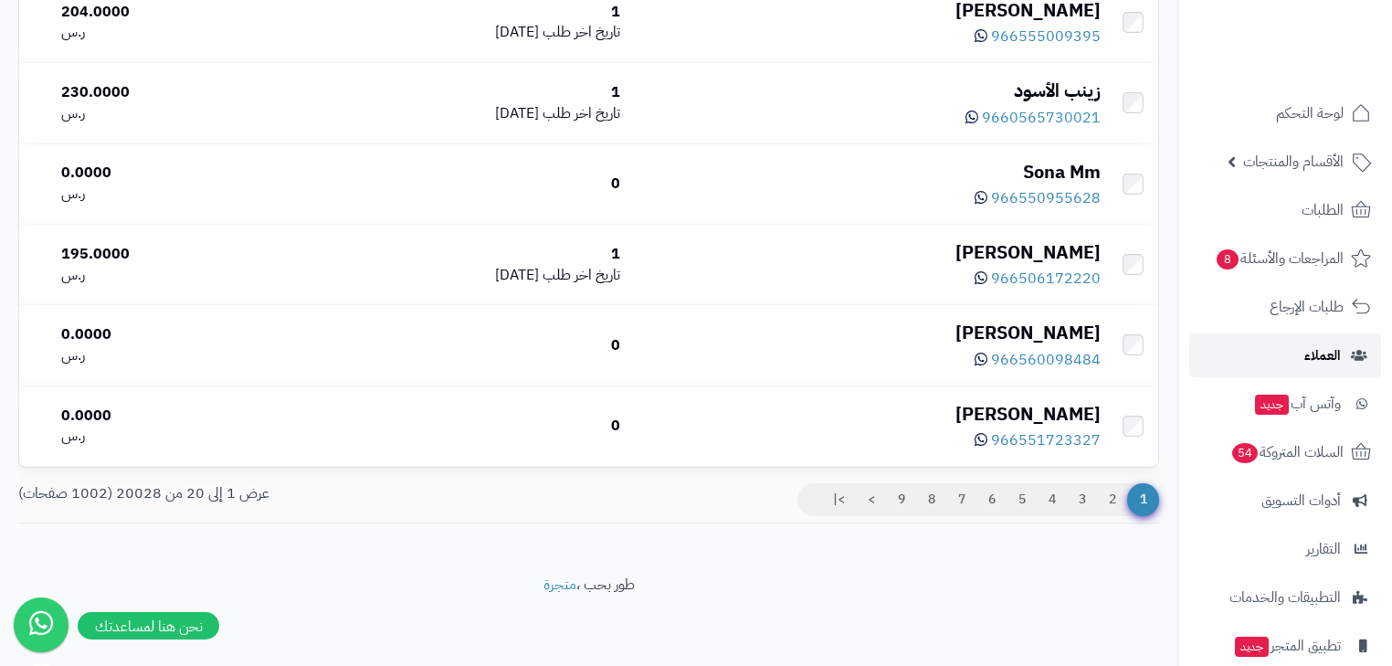
click at [1336, 346] on span "العملاء" at bounding box center [1323, 356] width 37 height 26
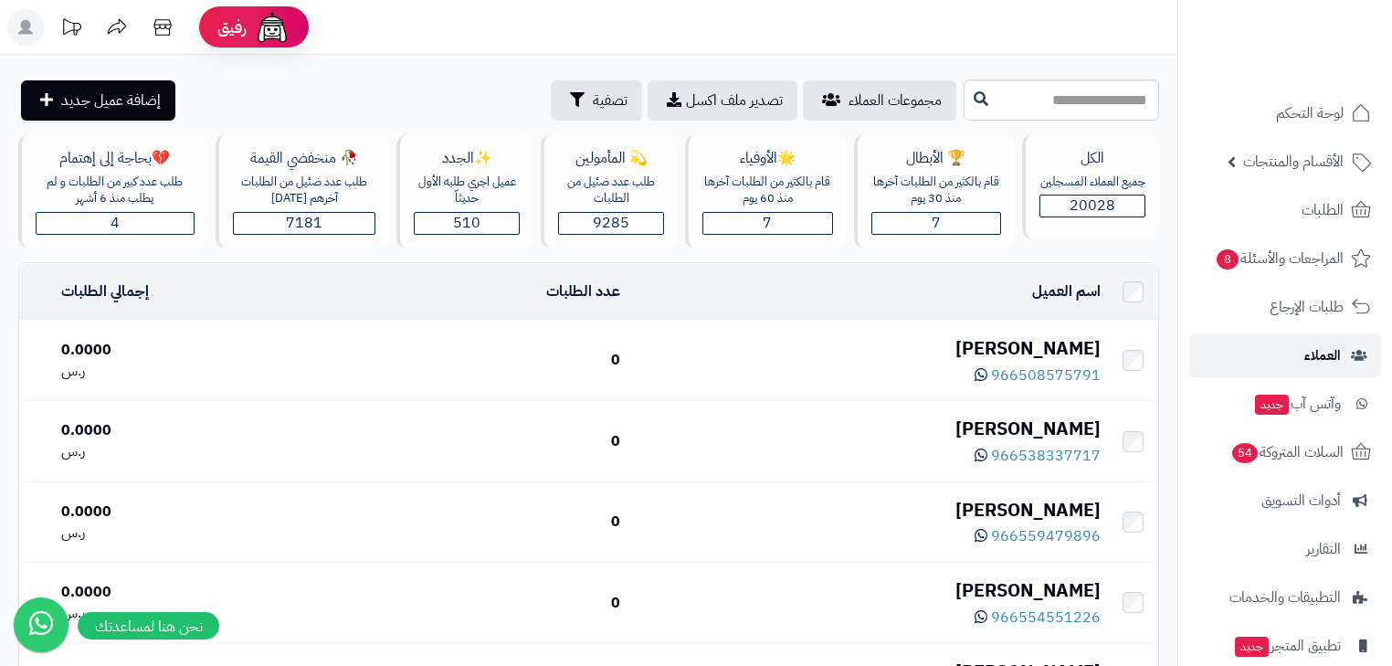
click at [1336, 346] on span "العملاء" at bounding box center [1323, 356] width 37 height 26
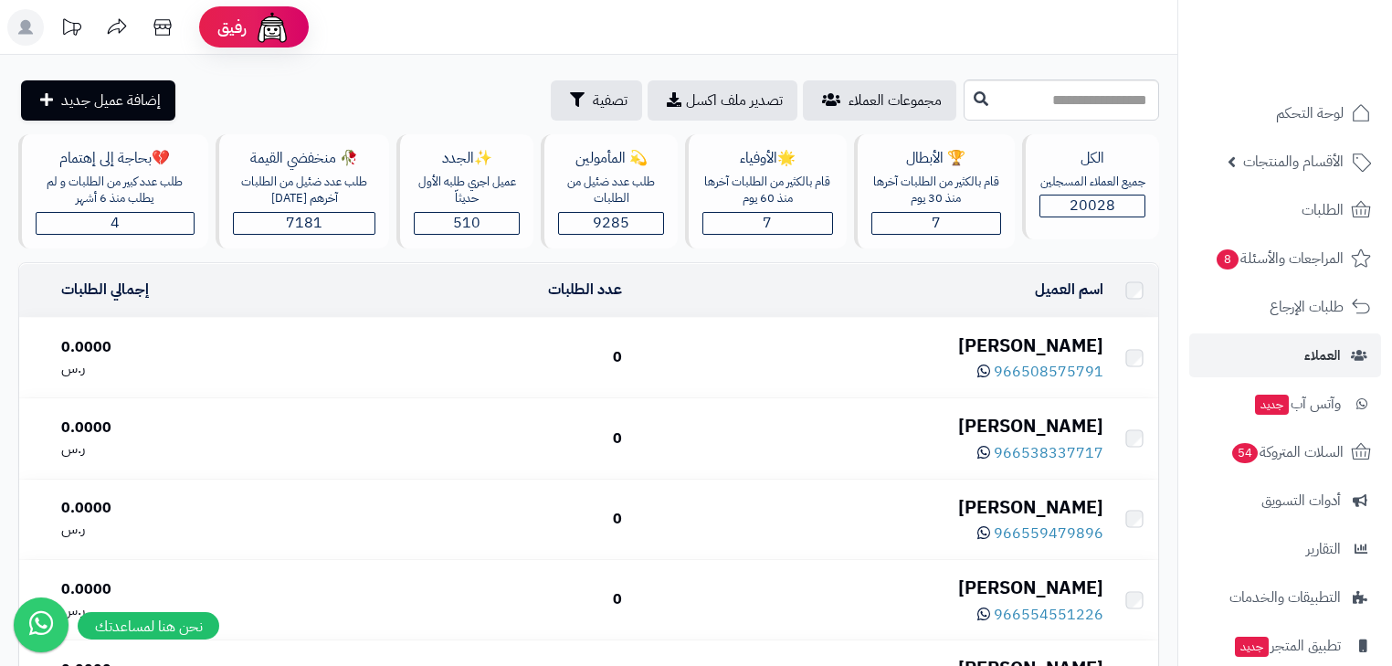
click at [1336, 346] on span "العملاء" at bounding box center [1323, 356] width 37 height 26
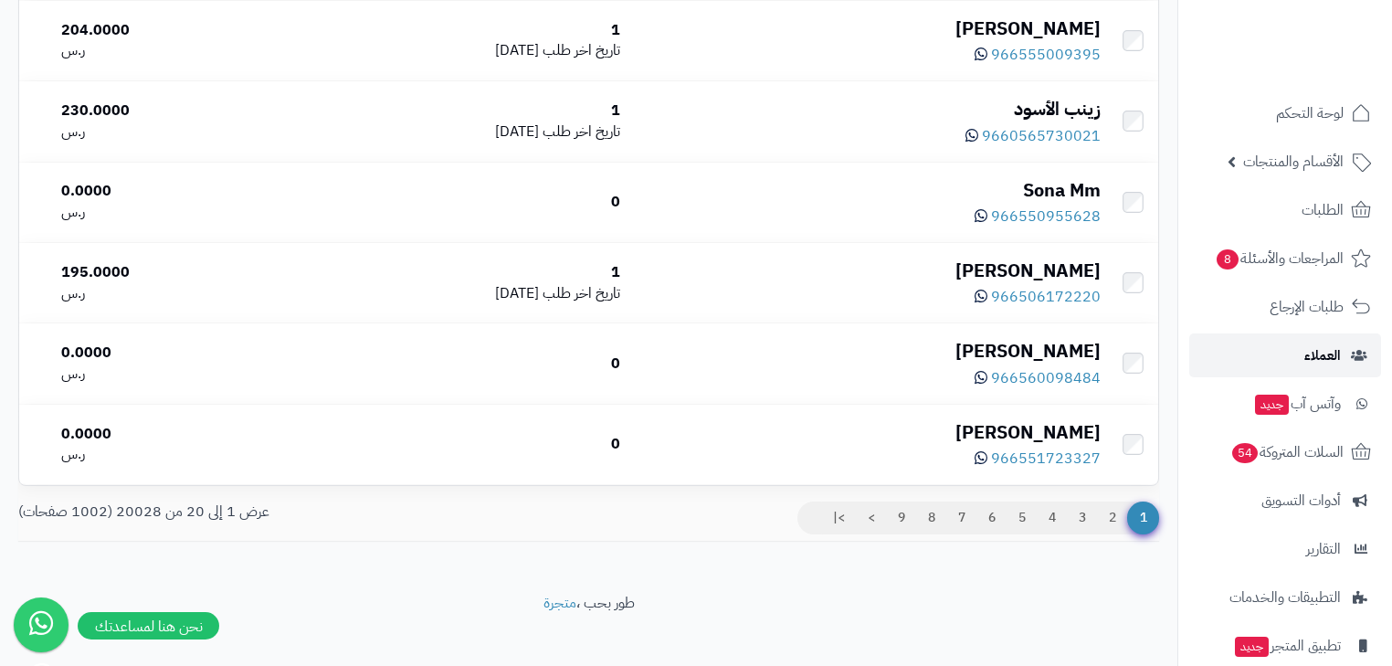
scroll to position [1476, 0]
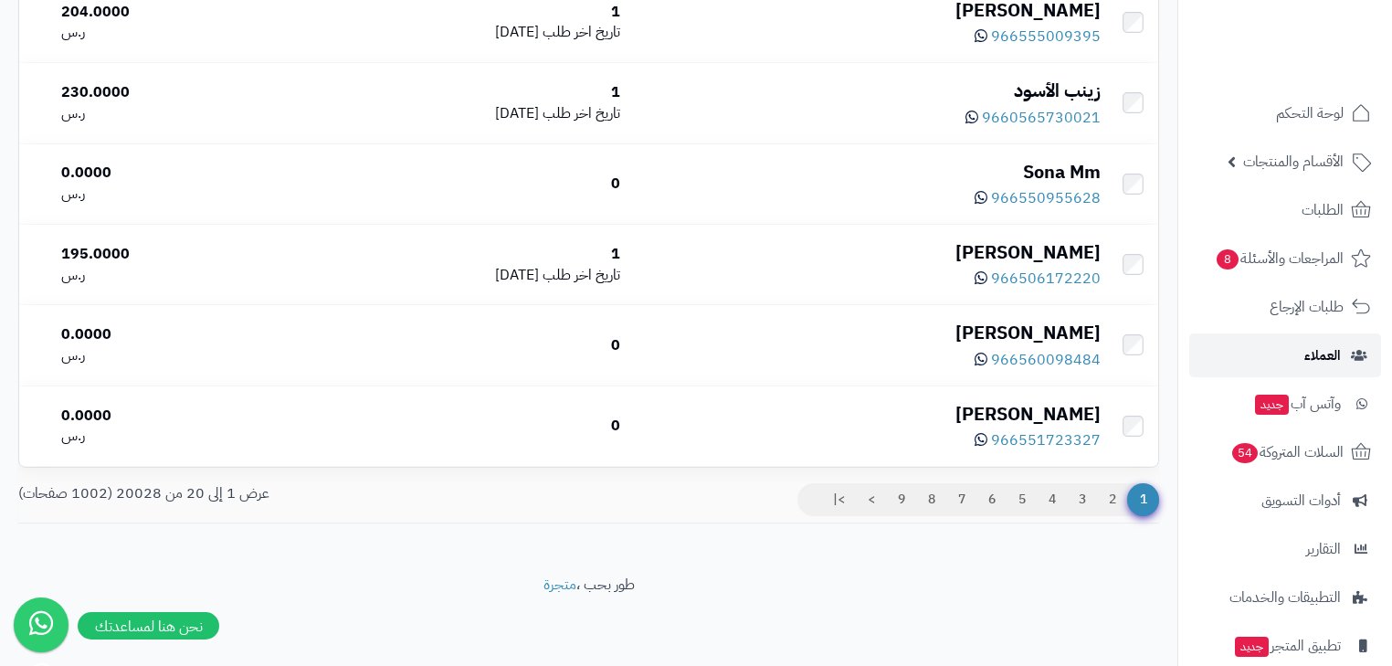
click at [1336, 346] on span "العملاء" at bounding box center [1323, 356] width 37 height 26
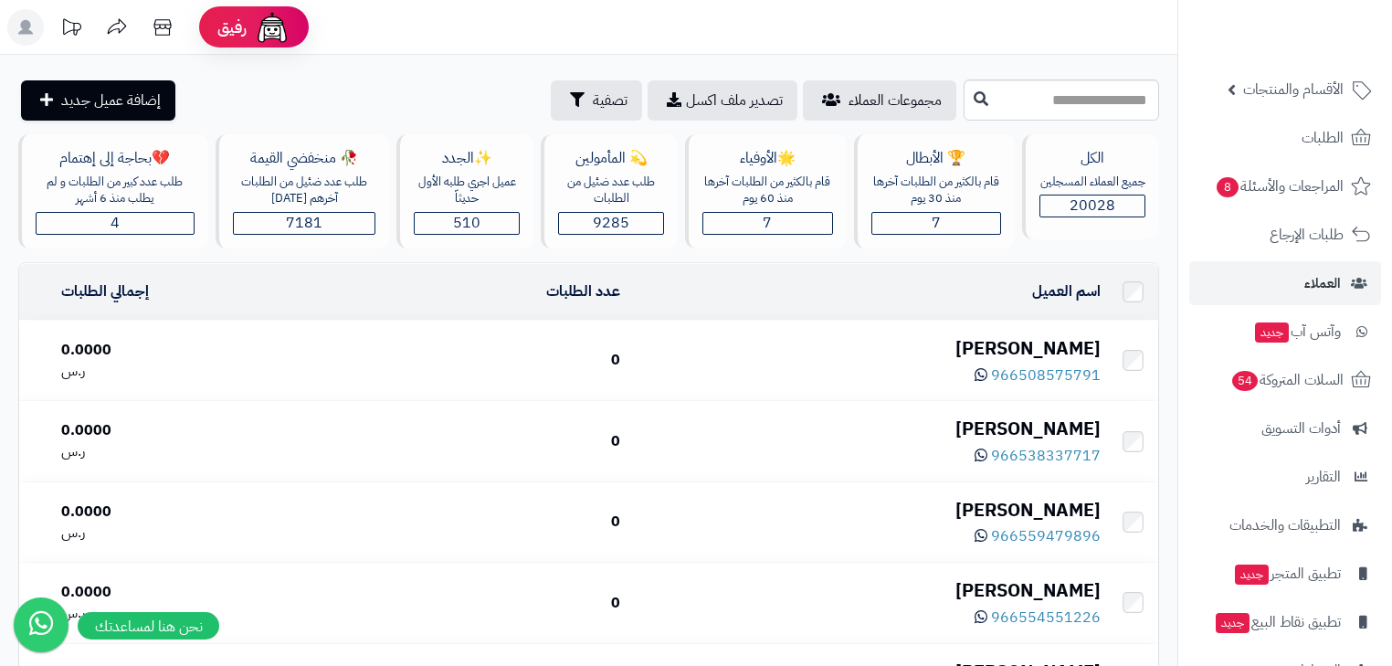
scroll to position [122, 0]
